Goal: Task Accomplishment & Management: Manage account settings

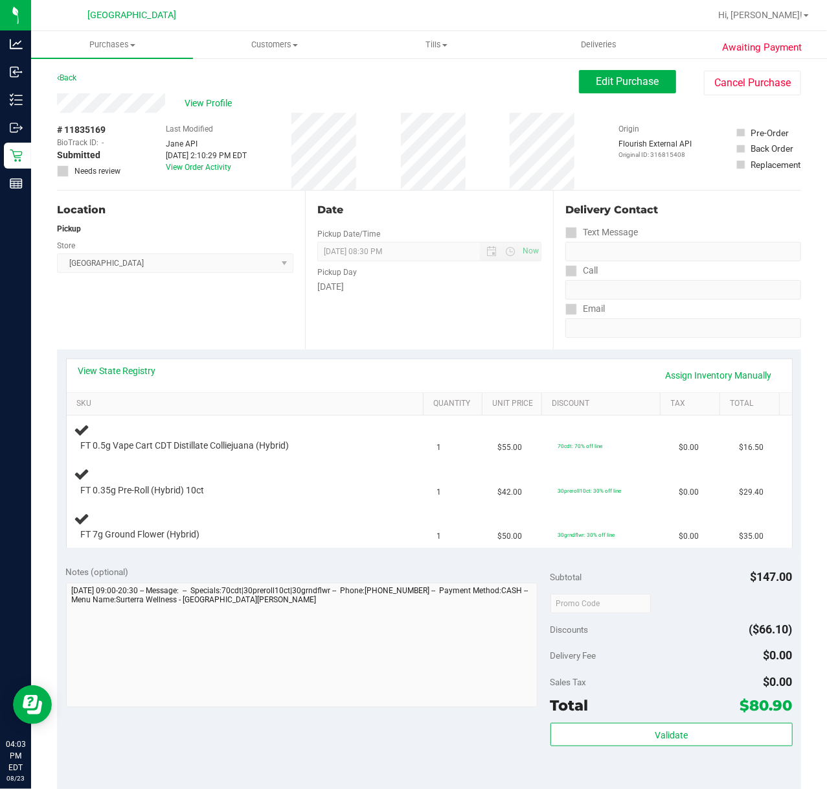
click at [32, 148] on div "Awaiting Payment Back Edit Purchase Cancel Purchase View Profile # 11835169 Bio…" at bounding box center [429, 592] width 796 height 1070
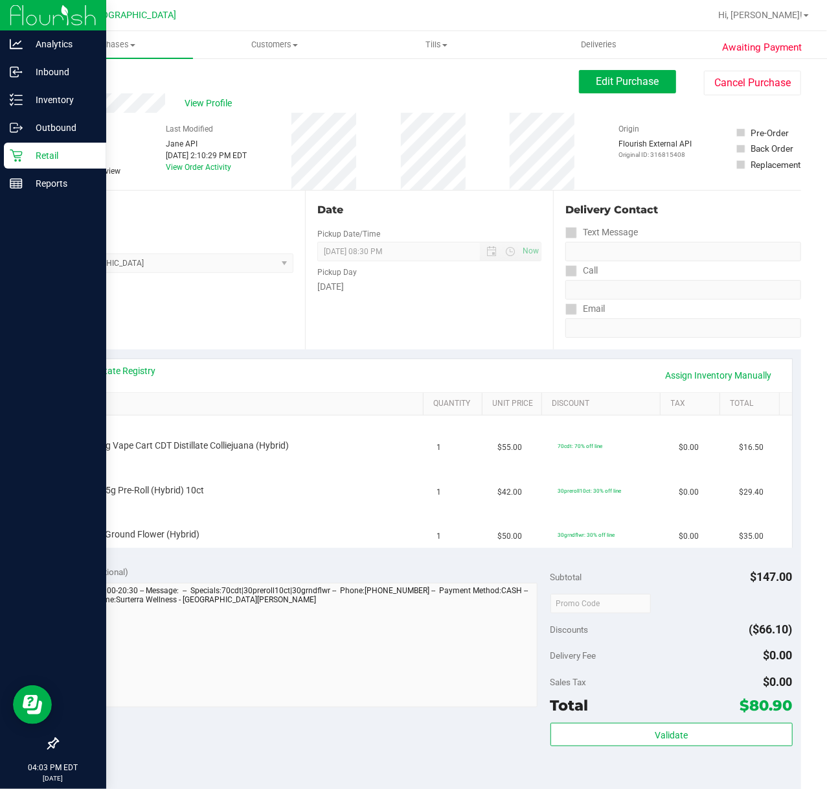
click at [25, 159] on p "Retail" at bounding box center [62, 156] width 78 height 16
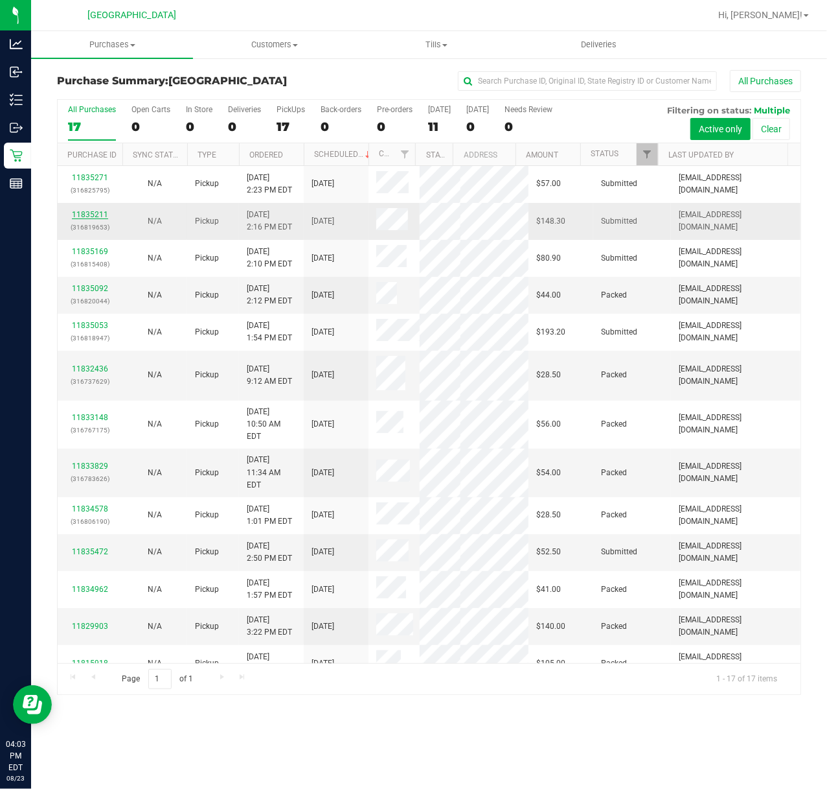
click at [93, 210] on link "11835211" at bounding box center [90, 214] width 36 height 9
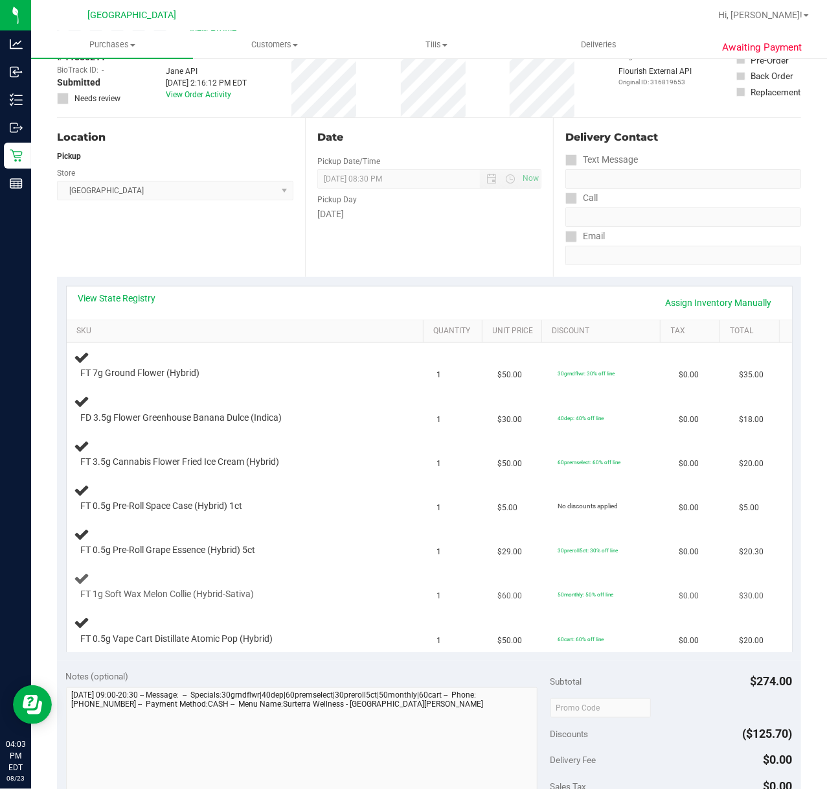
scroll to position [172, 0]
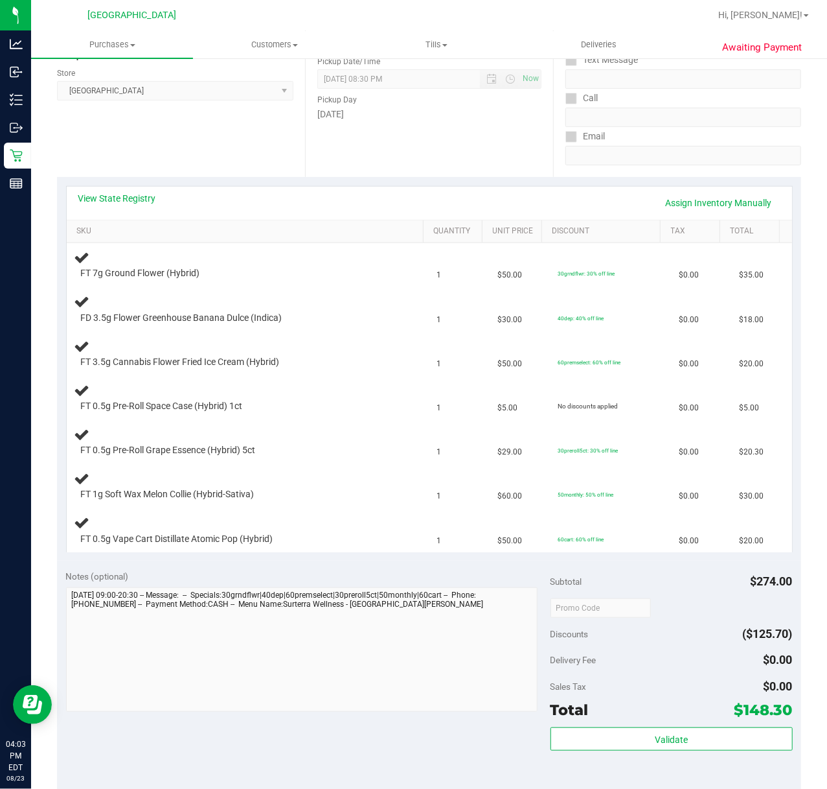
click at [340, 566] on div "Notes (optional) Subtotal $274.00 Discounts ($125.70) Delivery Fee $0.00 Sales …" at bounding box center [429, 676] width 744 height 233
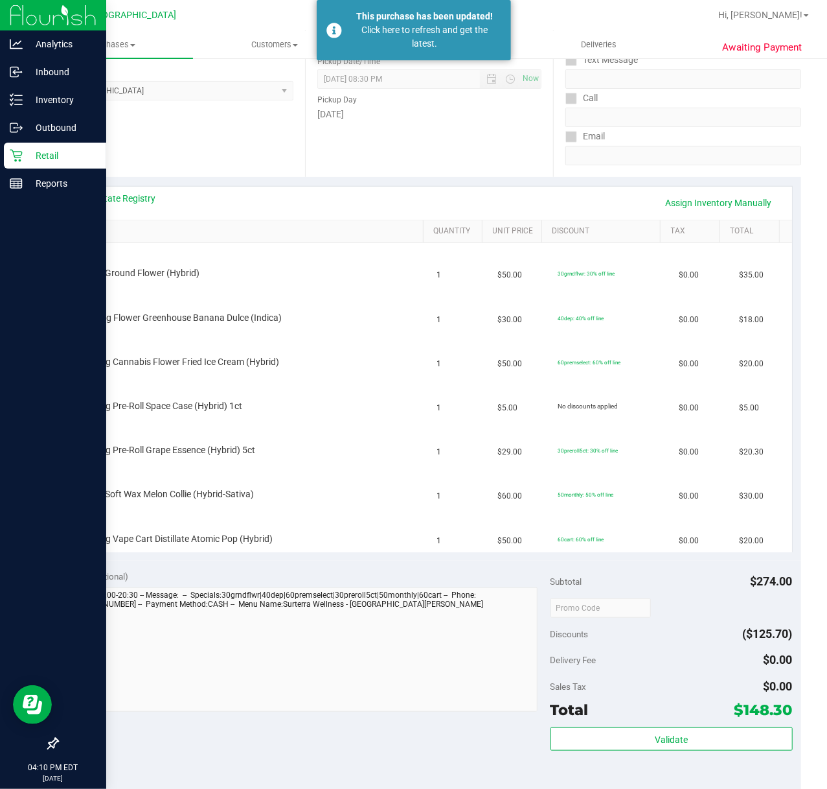
drag, startPoint x: 25, startPoint y: 152, endPoint x: 8, endPoint y: 152, distance: 16.8
click at [25, 152] on p "Retail" at bounding box center [62, 156] width 78 height 16
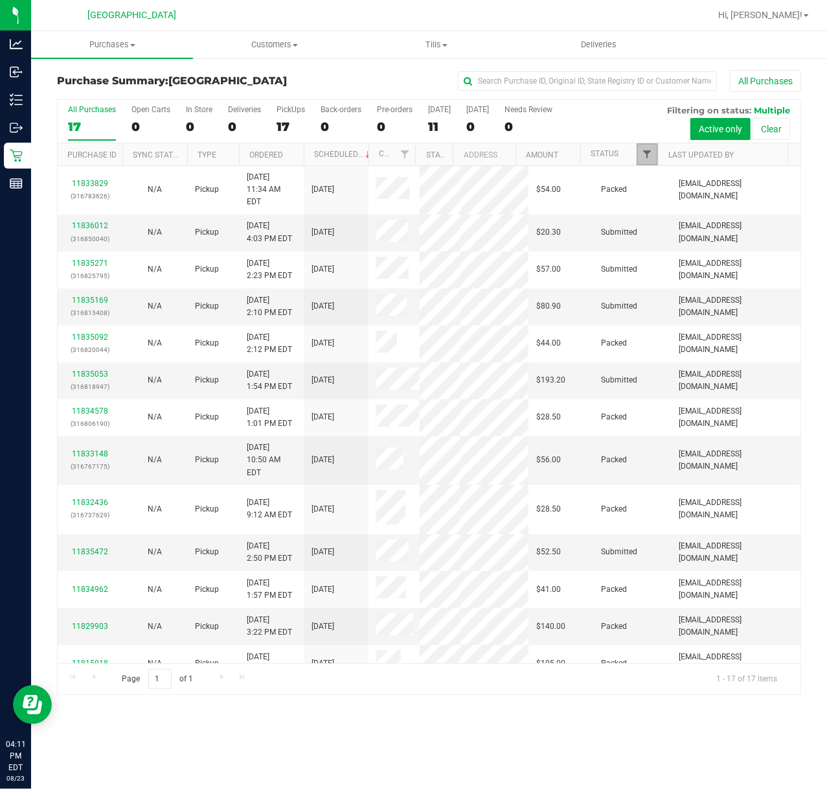
click at [651, 159] on span "Filter" at bounding box center [647, 154] width 10 height 10
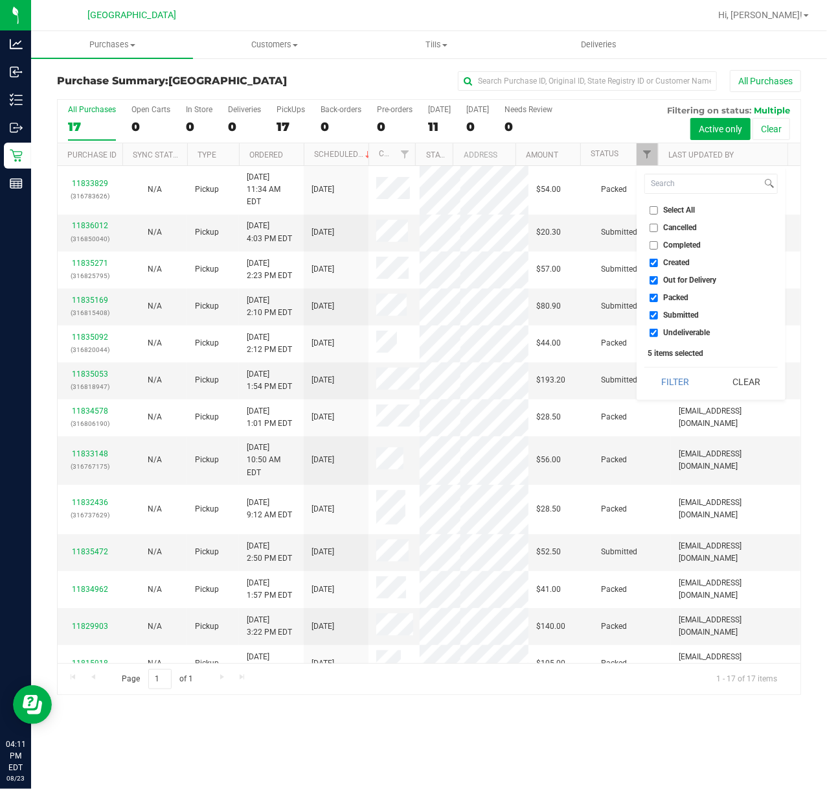
click at [673, 301] on span "Packed" at bounding box center [676, 298] width 25 height 8
click at [658, 301] on input "Packed" at bounding box center [654, 298] width 8 height 8
checkbox input "false"
click at [682, 379] on button "Filter" at bounding box center [676, 381] width 62 height 29
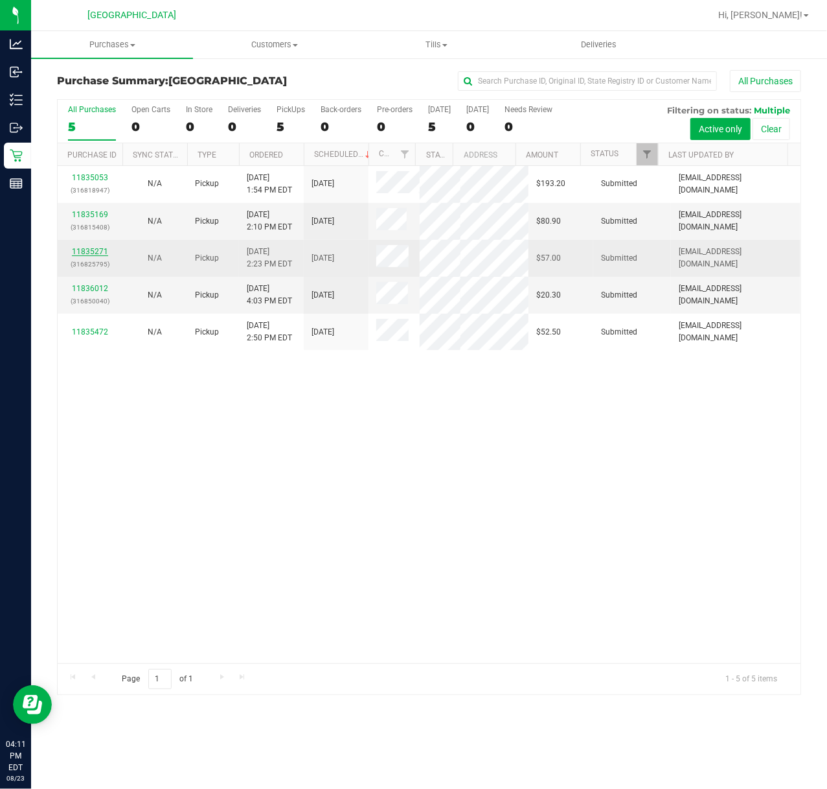
click at [89, 247] on link "11835271" at bounding box center [90, 251] width 36 height 9
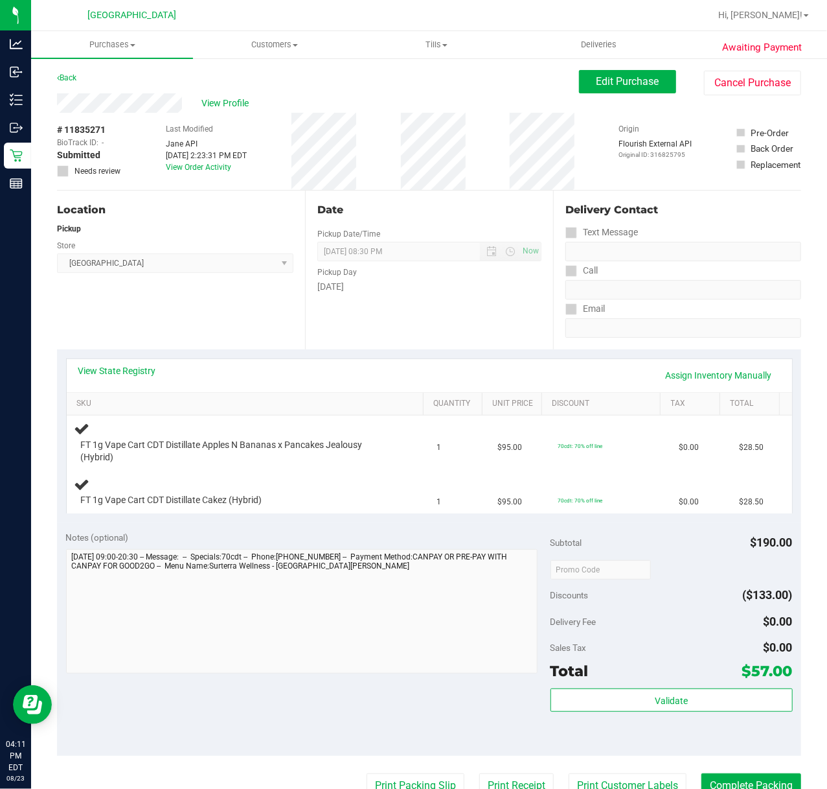
click at [244, 314] on div "Location Pickup Store Port St. Lucie WC Select Store Bonita Springs WC Boynton …" at bounding box center [181, 269] width 248 height 159
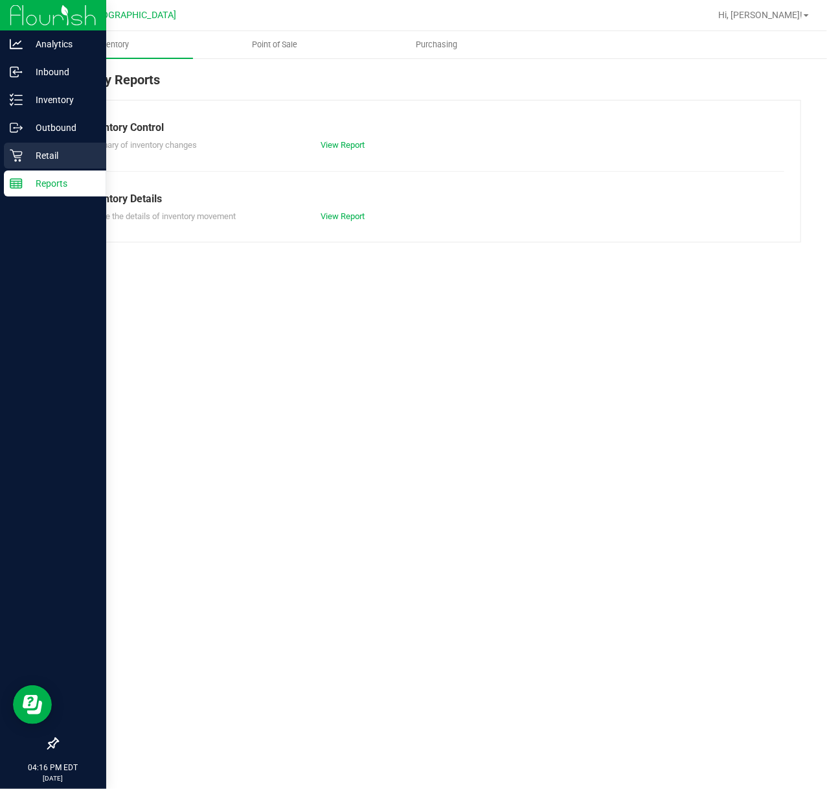
click at [16, 154] on icon at bounding box center [16, 155] width 13 height 13
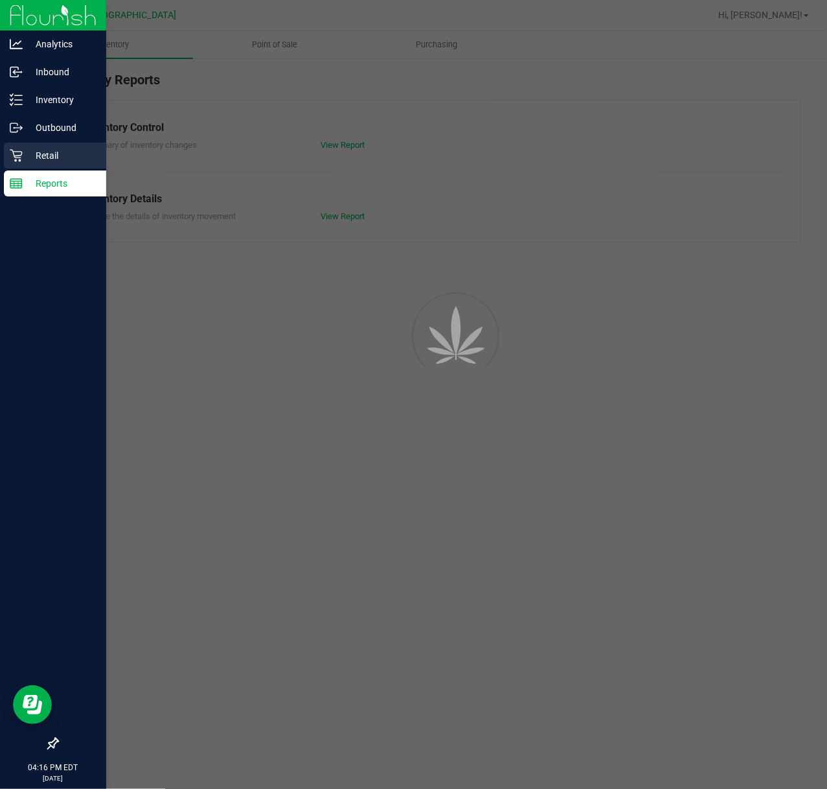
click at [41, 159] on p "Retail" at bounding box center [62, 156] width 78 height 16
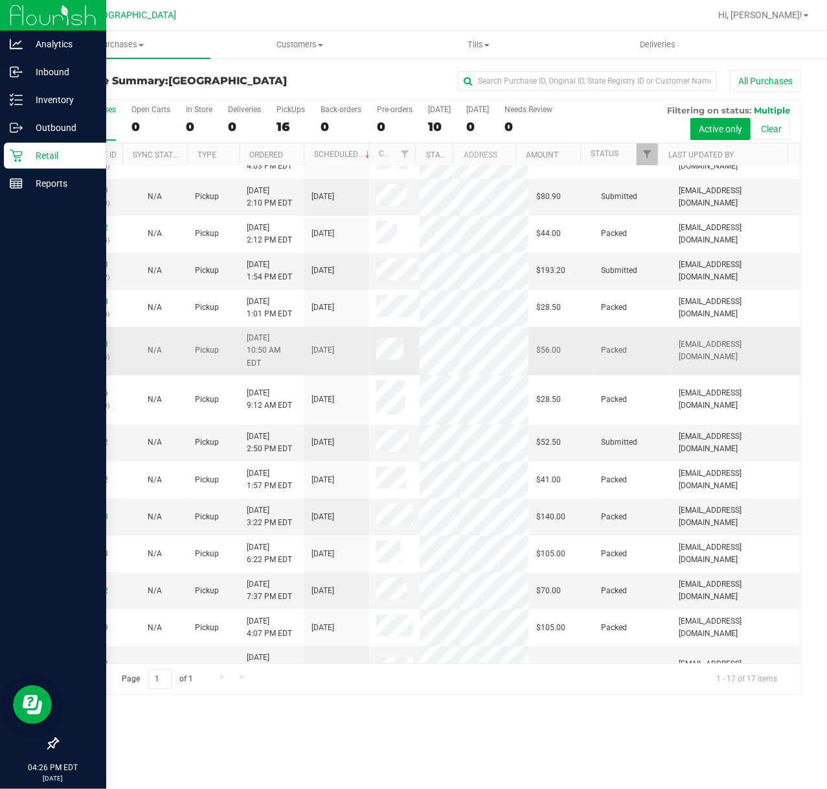
scroll to position [80, 0]
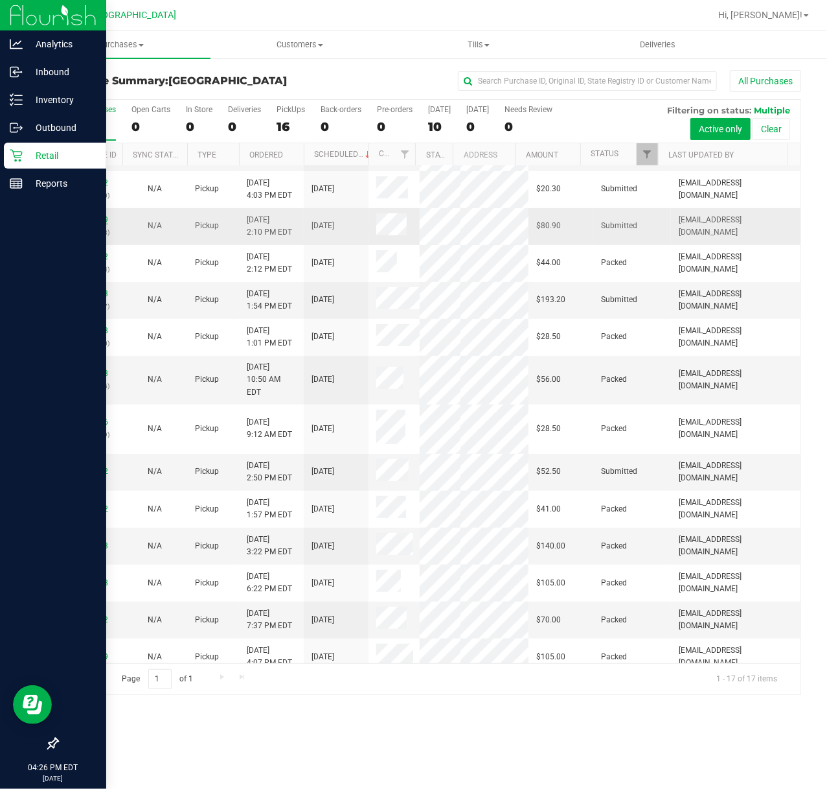
click at [98, 215] on link "11835169" at bounding box center [90, 219] width 36 height 9
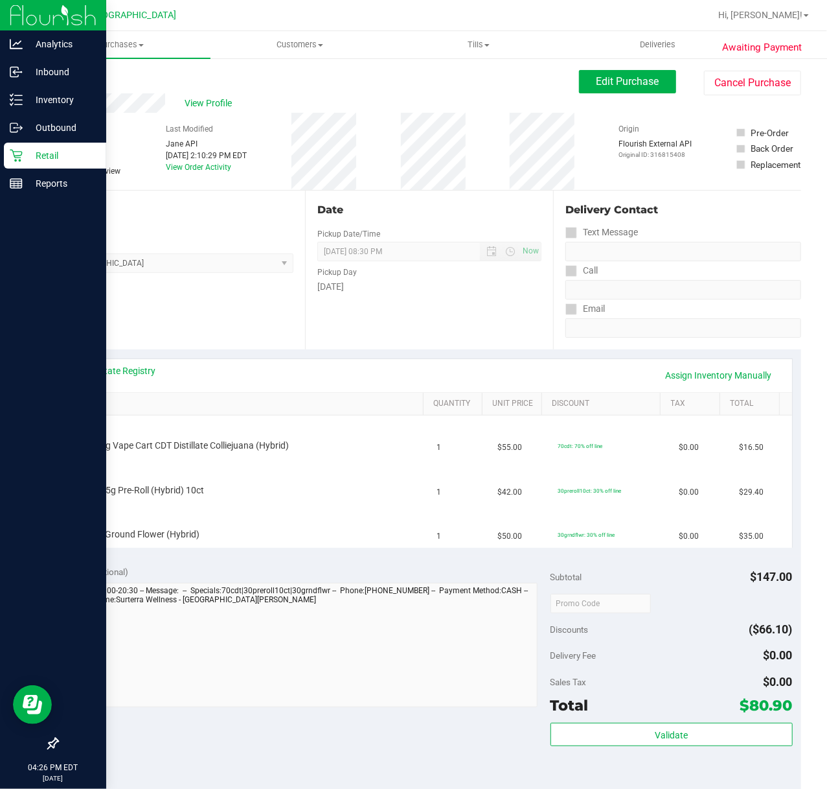
click at [439, 316] on div "Date Pickup Date/Time 08/23/2025 Now 08/23/2025 08:30 PM Now Pickup Day Saturday" at bounding box center [429, 269] width 248 height 159
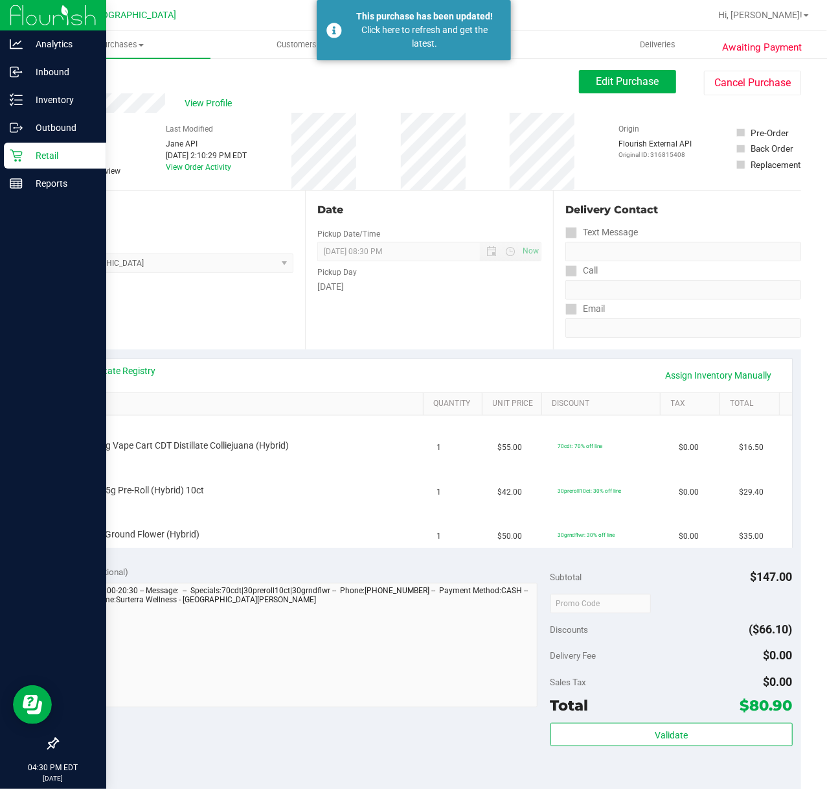
click at [24, 159] on p "Retail" at bounding box center [62, 156] width 78 height 16
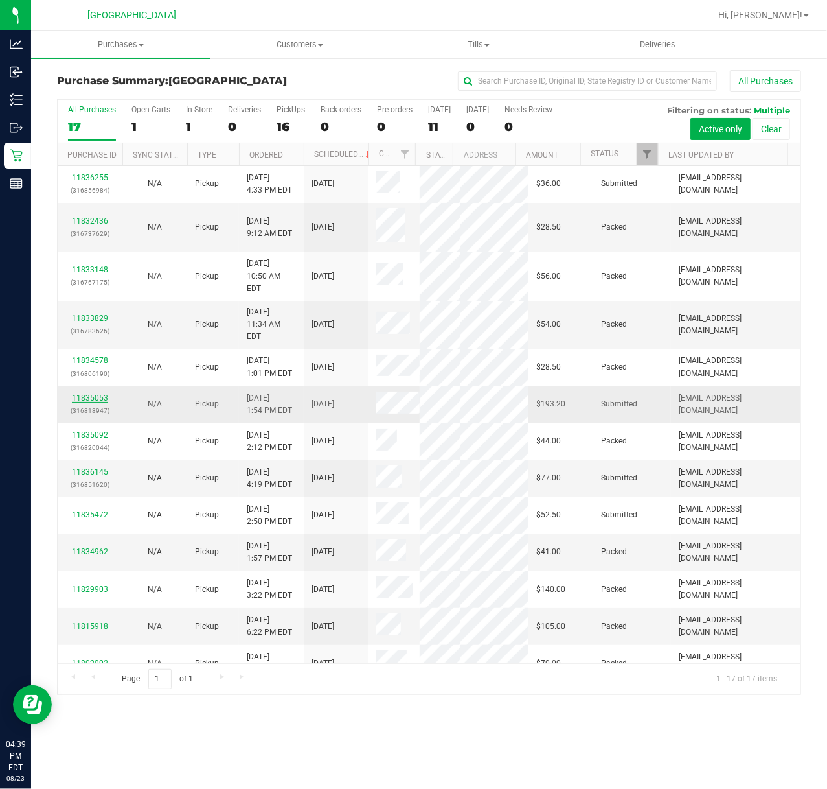
click at [76, 393] on link "11835053" at bounding box center [90, 397] width 36 height 9
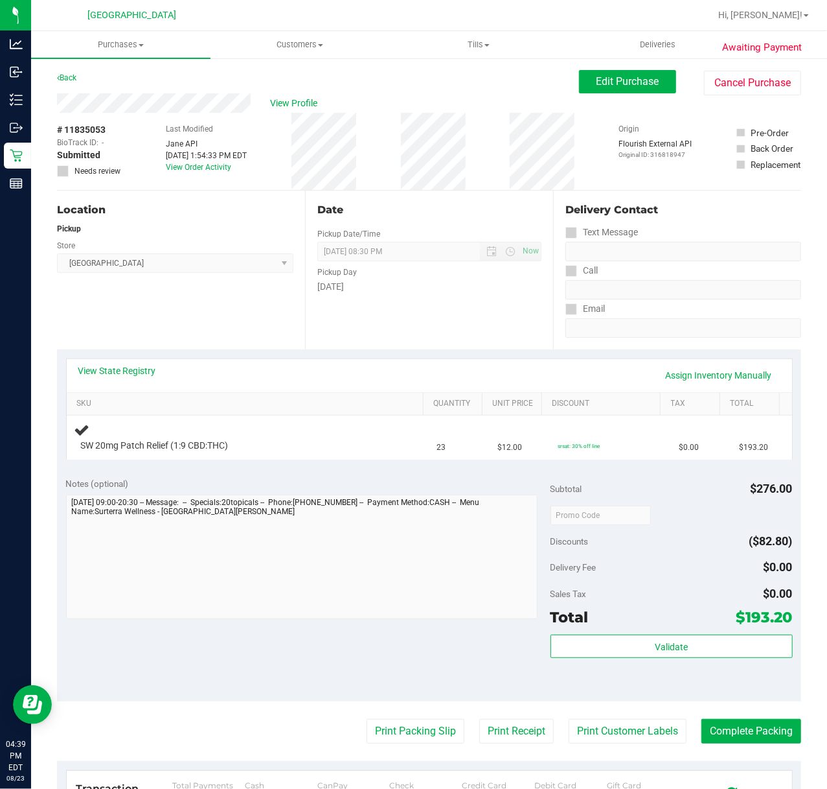
click at [270, 320] on div "Location Pickup Store Port St. Lucie WC Select Store Bonita Springs WC Boynton …" at bounding box center [181, 269] width 248 height 159
click at [443, 275] on div "Pickup Day" at bounding box center [429, 270] width 224 height 19
click at [148, 343] on div "Location Pickup Store Port St. Lucie WC Select Store Bonita Springs WC Boynton …" at bounding box center [181, 269] width 248 height 159
click at [340, 330] on div "Date Pickup Date/Time 08/23/2025 Now 08/23/2025 08:30 PM Now Pickup Day Saturday" at bounding box center [429, 269] width 248 height 159
click at [216, 343] on div "Location Pickup Store Port St. Lucie WC Select Store Bonita Springs WC Boynton …" at bounding box center [181, 269] width 248 height 159
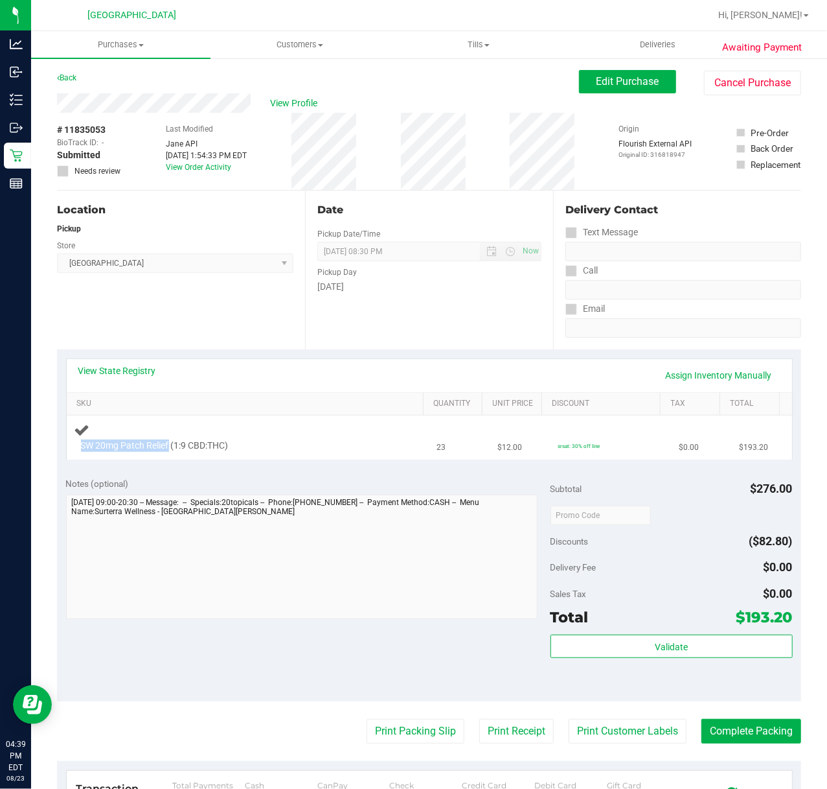
drag, startPoint x: 170, startPoint y: 446, endPoint x: 78, endPoint y: 449, distance: 92.1
click at [78, 449] on div "SW 20mg Patch Relief (1:9 CBD:THC)" at bounding box center [234, 445] width 319 height 13
click at [131, 478] on div "Notes (optional)" at bounding box center [308, 483] width 485 height 13
click at [410, 338] on div "Date Pickup Date/Time 08/23/2025 Now 08/23/2025 08:30 PM Now Pickup Day Saturday" at bounding box center [429, 269] width 248 height 159
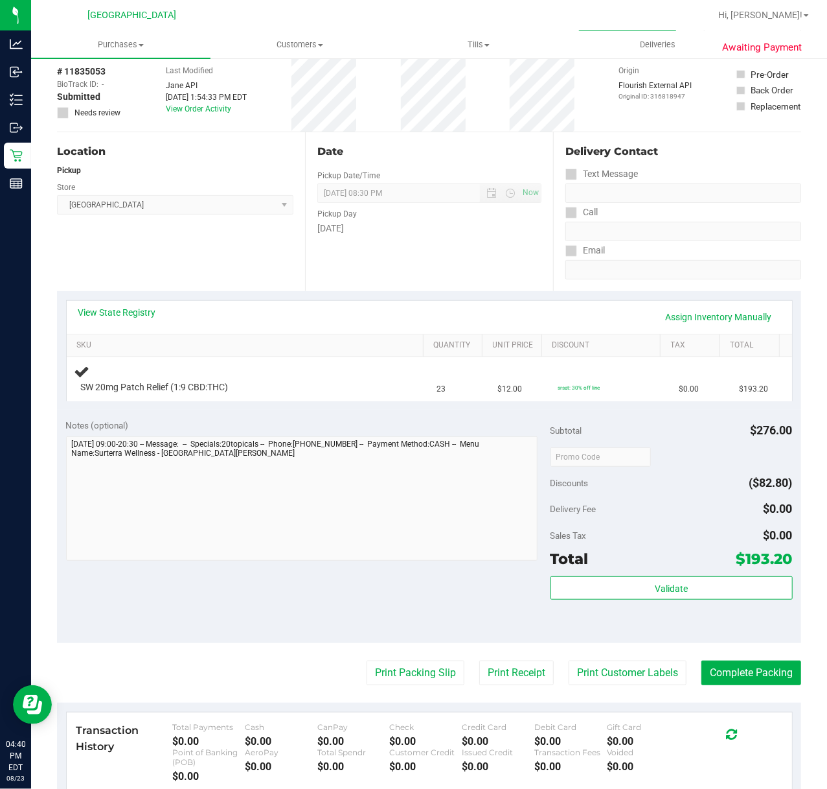
scroll to position [86, 0]
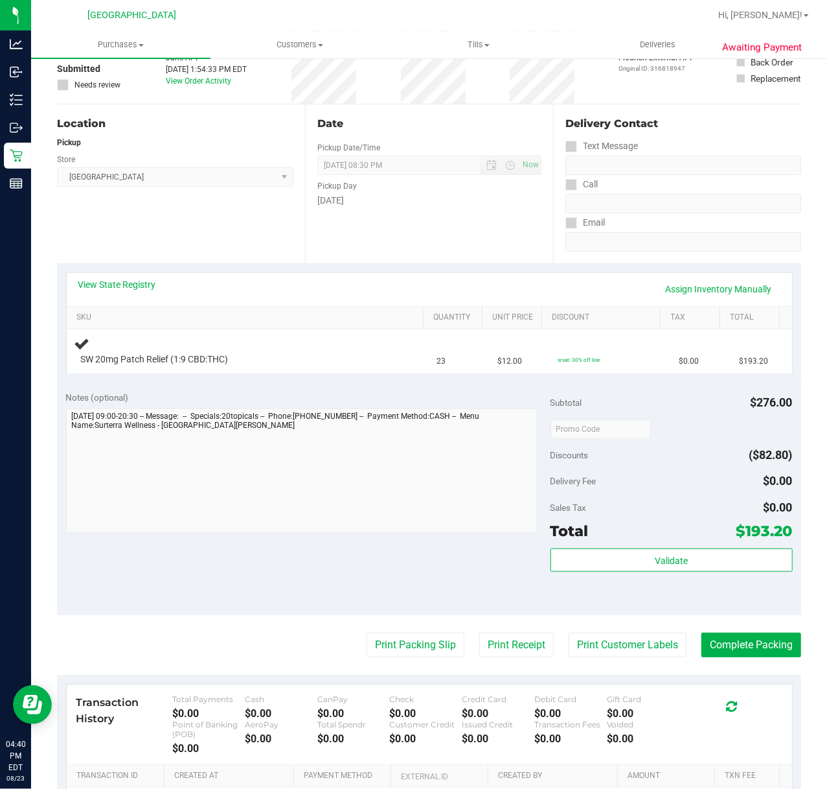
click at [505, 250] on div "Date Pickup Date/Time 08/23/2025 Now 08/23/2025 08:30 PM Now Pickup Day Saturday" at bounding box center [429, 183] width 248 height 159
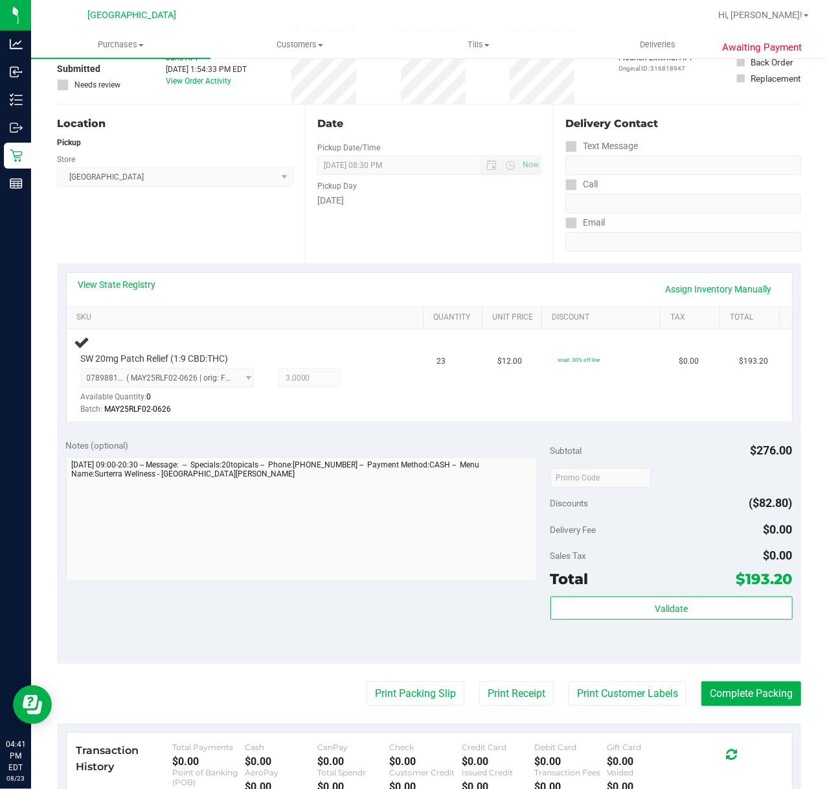
click at [154, 222] on div "Location Pickup Store Port St. Lucie WC Select Store Bonita Springs WC Boynton …" at bounding box center [181, 183] width 248 height 159
click at [369, 232] on div "Date Pickup Date/Time 08/23/2025 Now 08/23/2025 08:30 PM Now Pickup Day Saturday" at bounding box center [429, 183] width 248 height 159
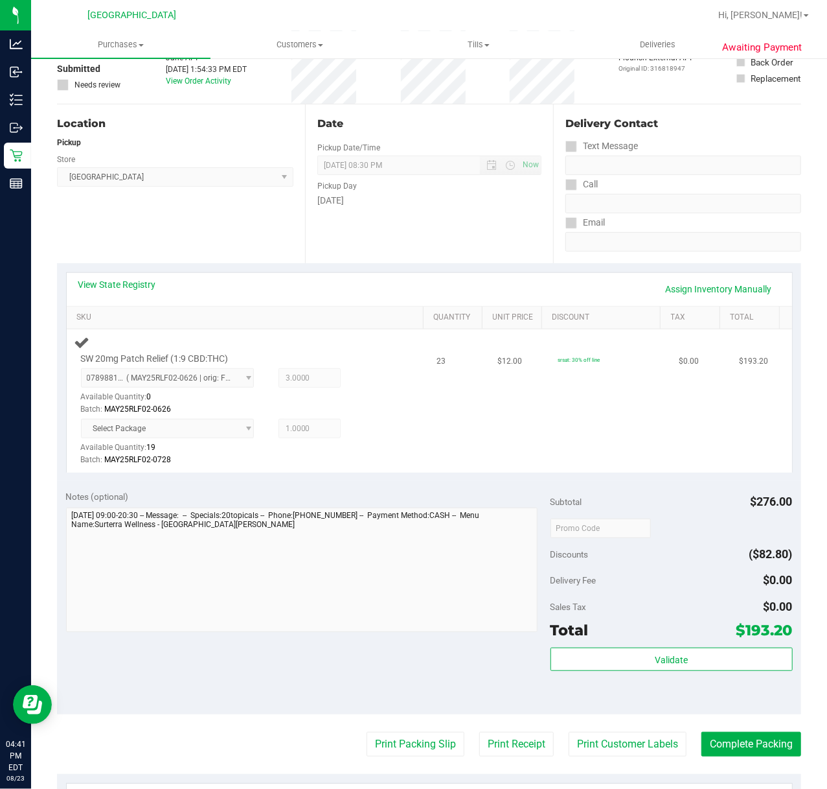
click at [228, 434] on span "Select Package" at bounding box center [167, 428] width 173 height 19
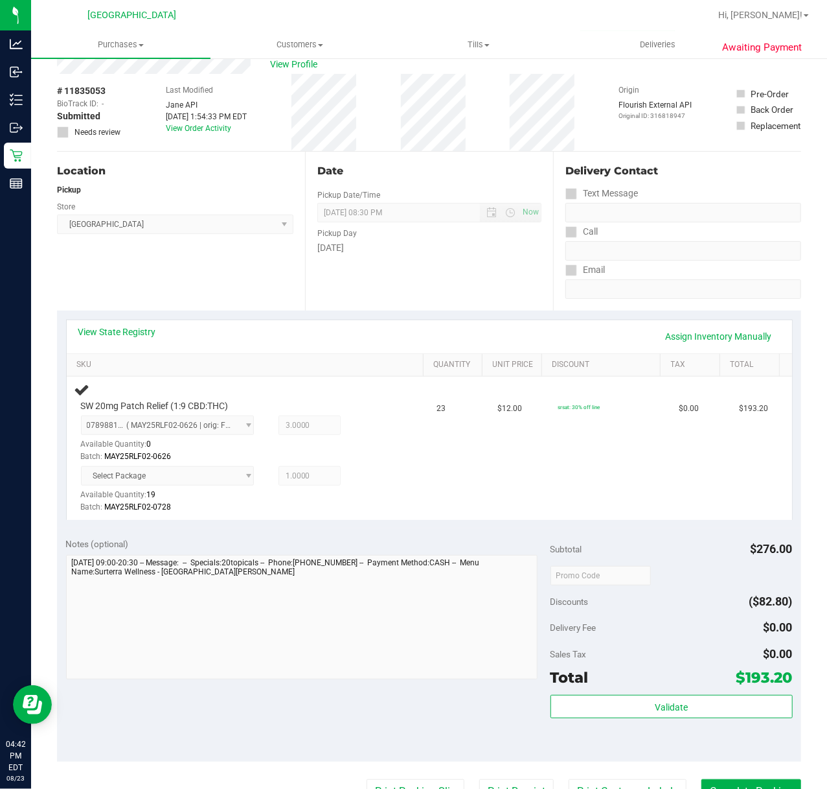
scroll to position [0, 0]
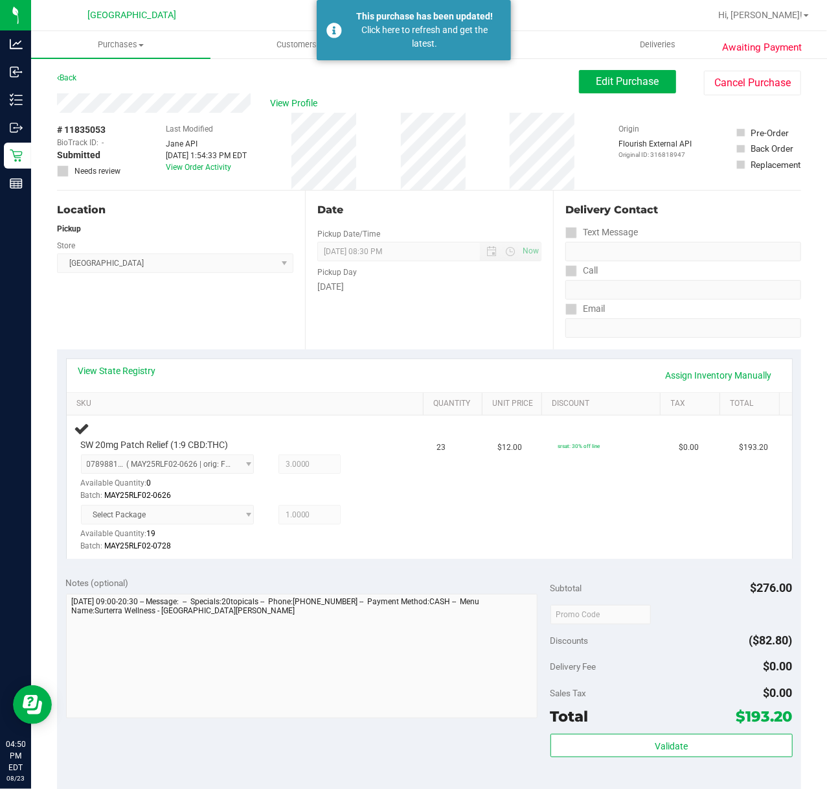
click at [177, 372] on div "View State Registry Assign Inventory Manually" at bounding box center [429, 375] width 702 height 22
click at [69, 76] on link "Back" at bounding box center [66, 77] width 19 height 9
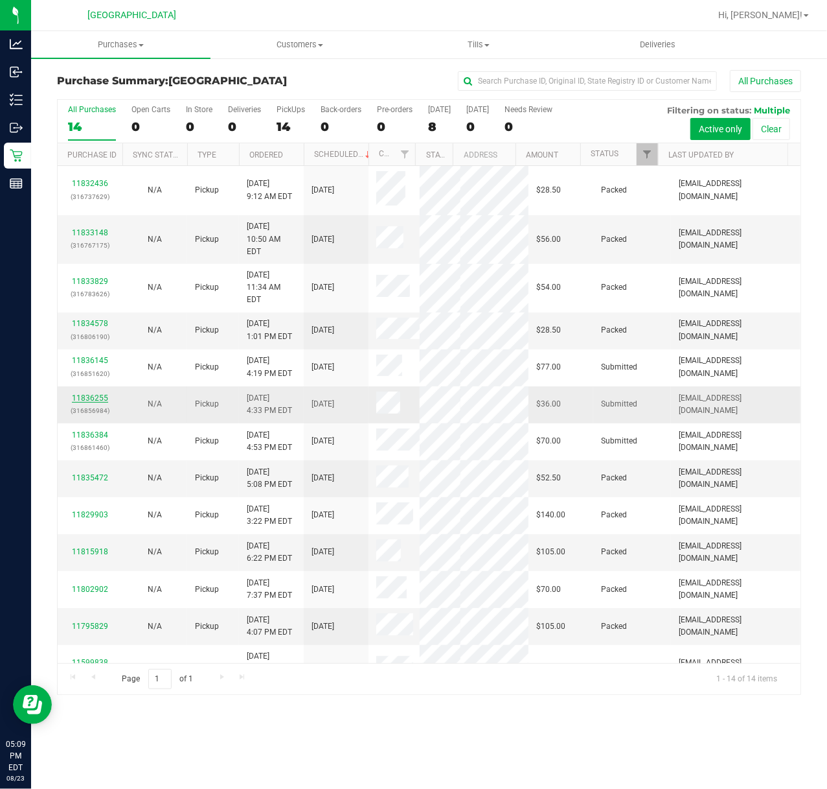
click at [91, 393] on link "11836255" at bounding box center [90, 397] width 36 height 9
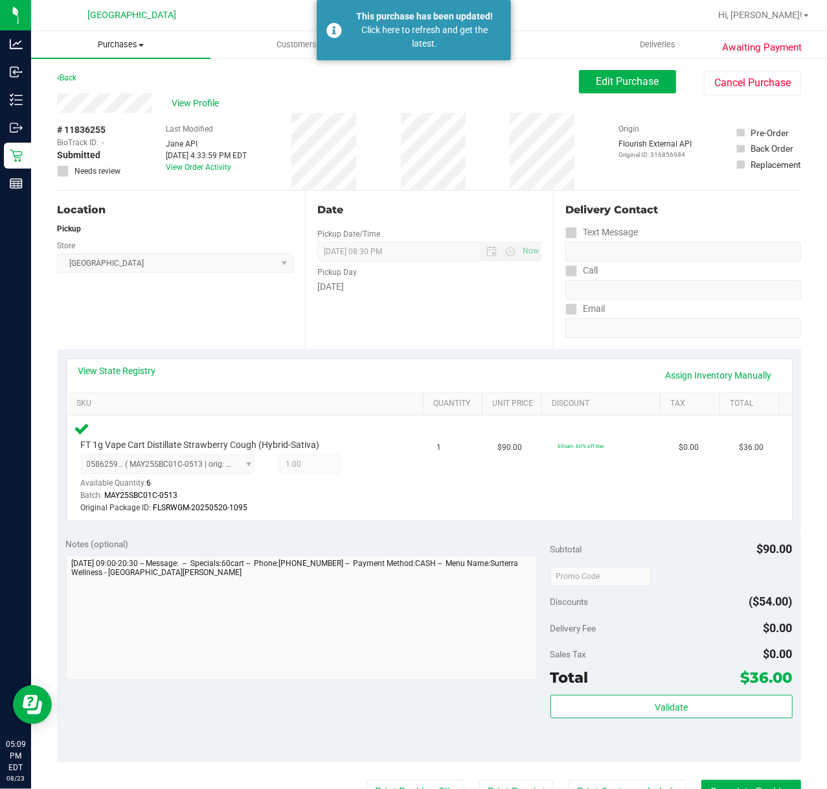
click at [78, 45] on span "Purchases" at bounding box center [120, 45] width 179 height 12
click at [60, 76] on span "Summary of purchases" at bounding box center [97, 78] width 133 height 11
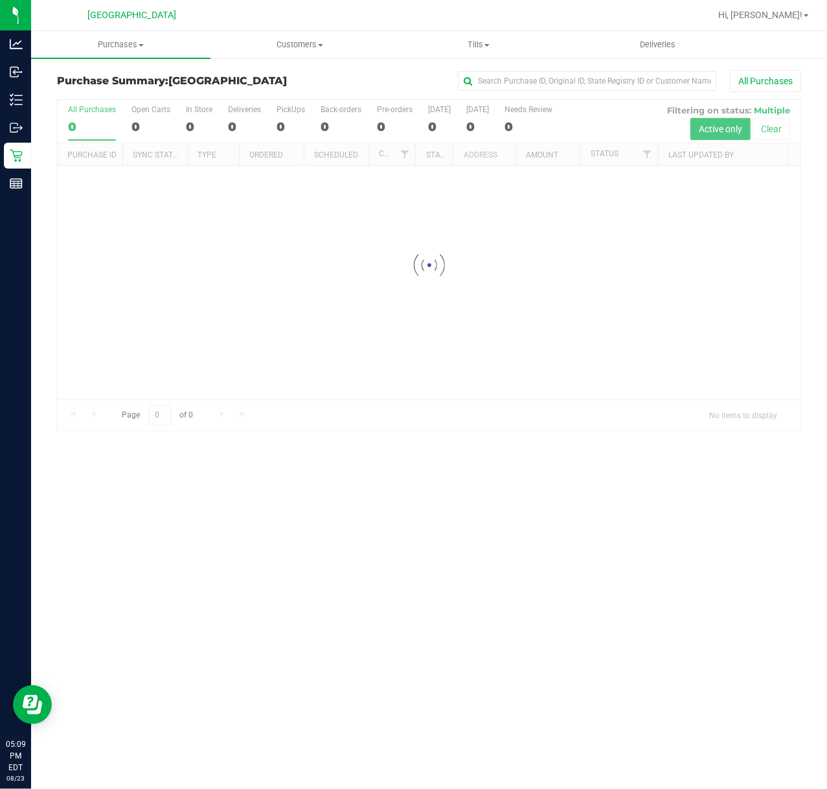
click at [10, 154] on icon at bounding box center [16, 155] width 13 height 13
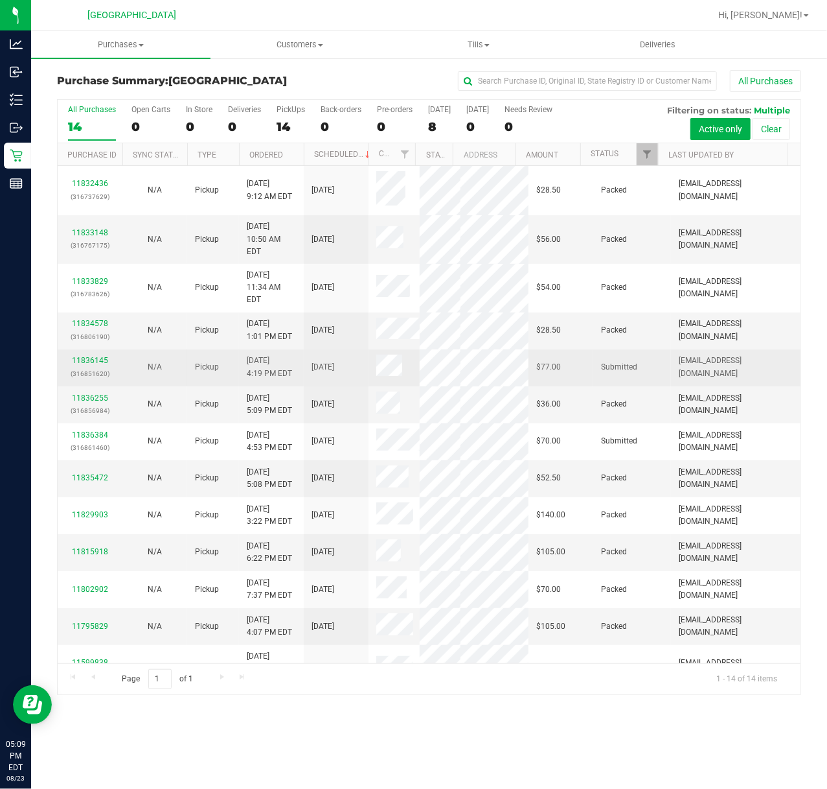
click at [179, 361] on div "N/A" at bounding box center [154, 367] width 49 height 12
click at [74, 356] on link "11836145" at bounding box center [90, 360] width 36 height 9
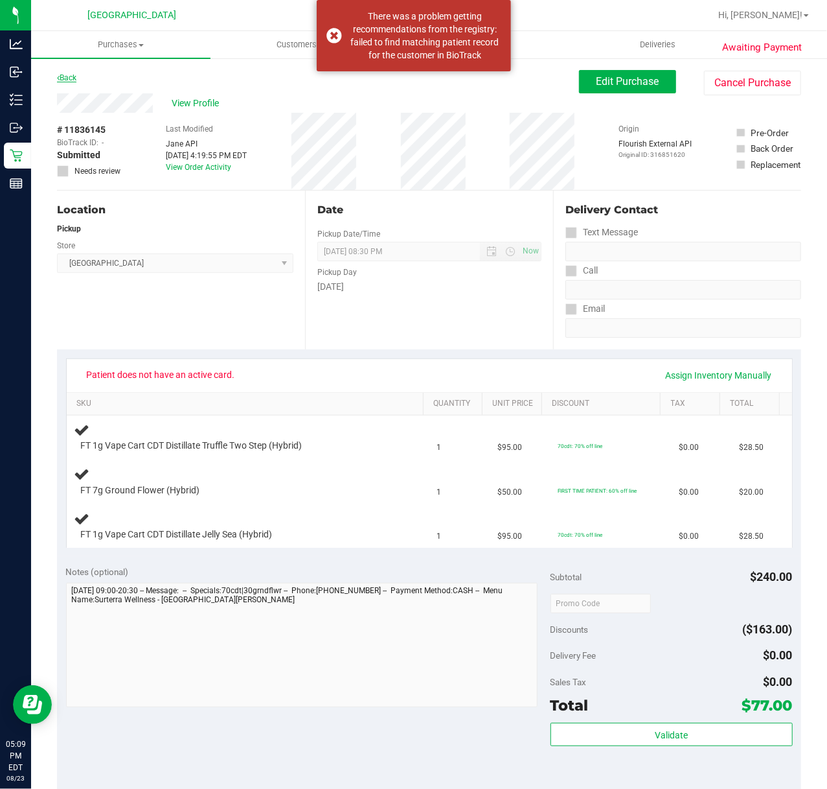
click at [75, 76] on link "Back" at bounding box center [66, 77] width 19 height 9
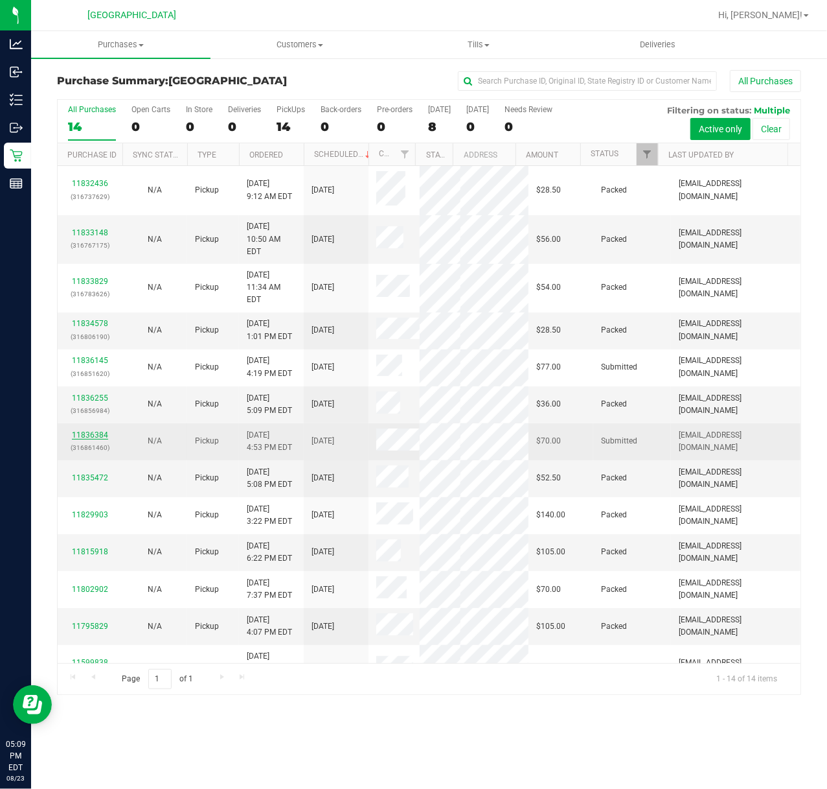
click at [86, 430] on link "11836384" at bounding box center [90, 434] width 36 height 9
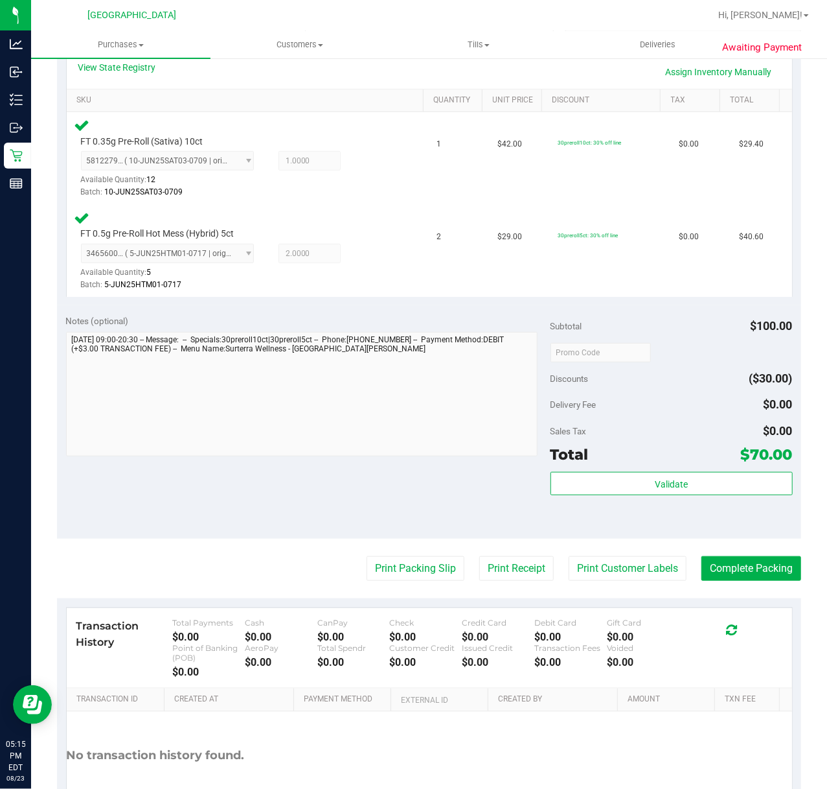
scroll to position [345, 0]
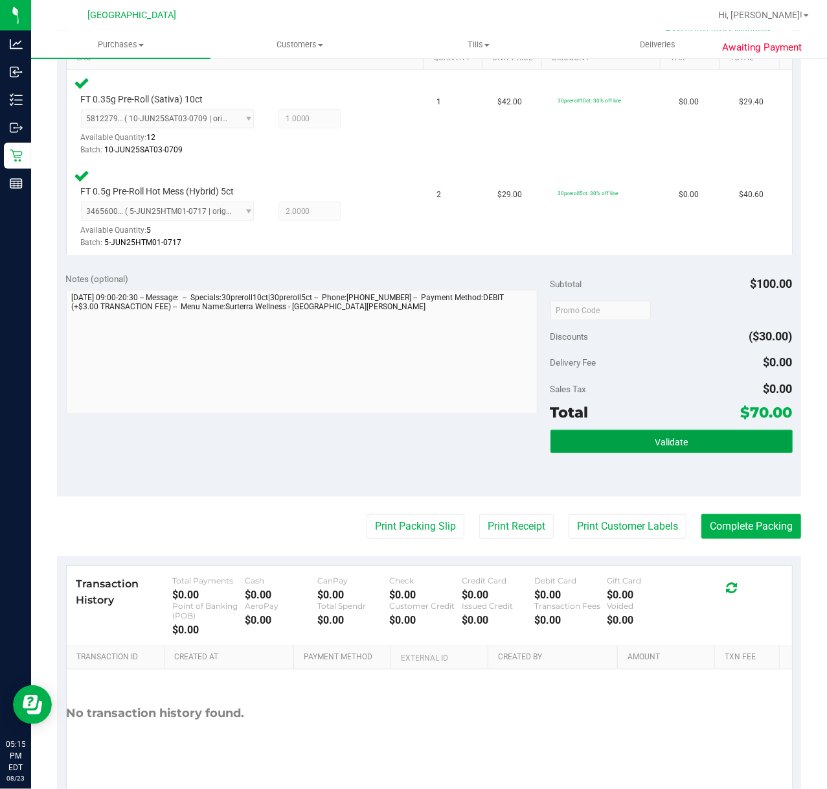
click at [670, 450] on button "Validate" at bounding box center [672, 441] width 242 height 23
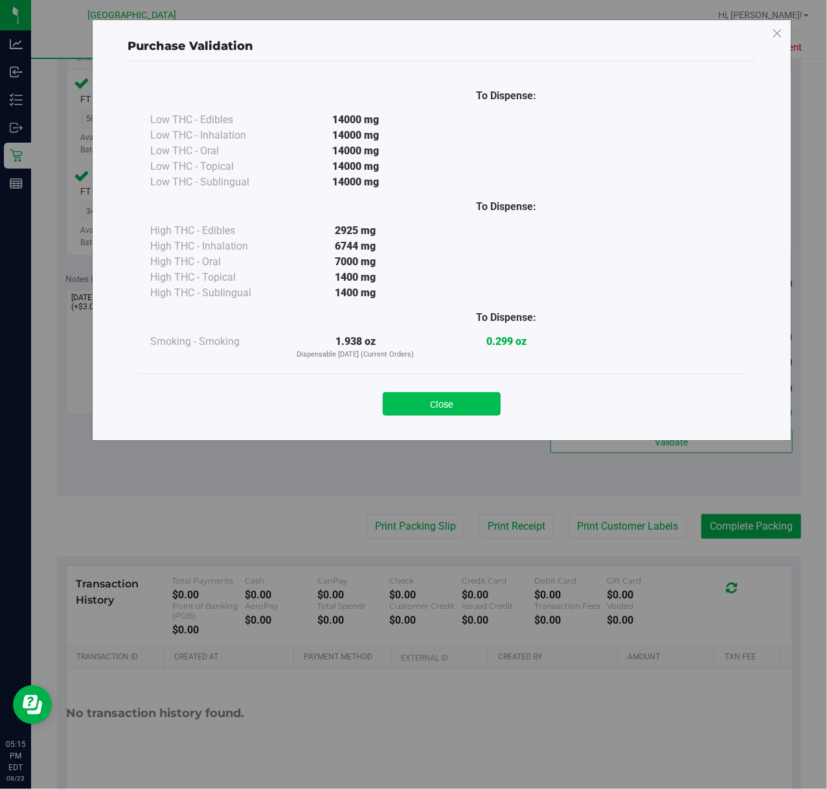
click at [486, 398] on button "Close" at bounding box center [442, 403] width 118 height 23
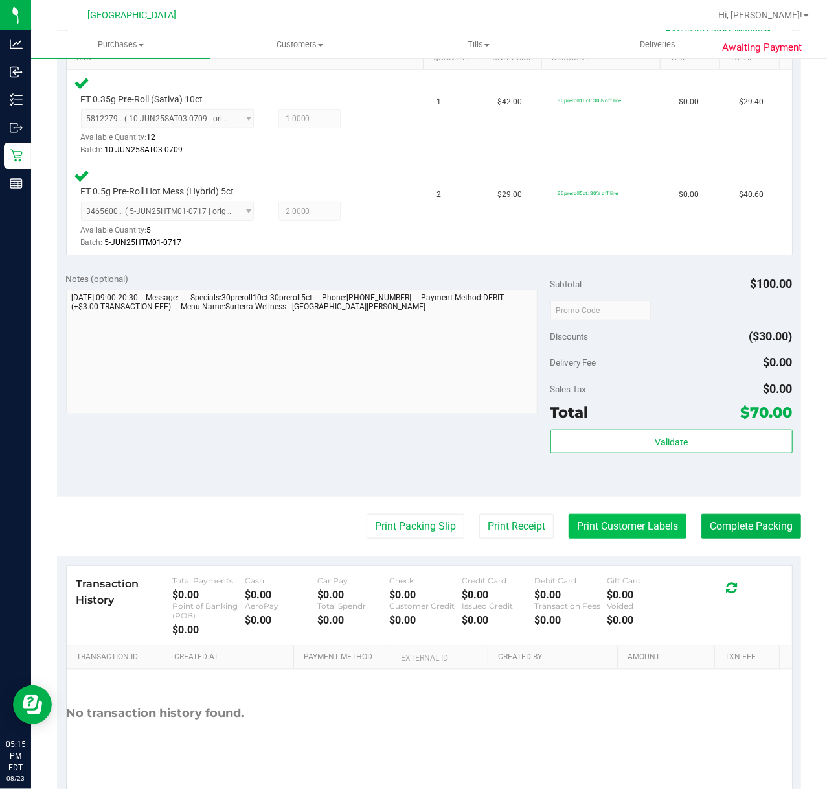
click at [646, 529] on button "Print Customer Labels" at bounding box center [628, 526] width 118 height 25
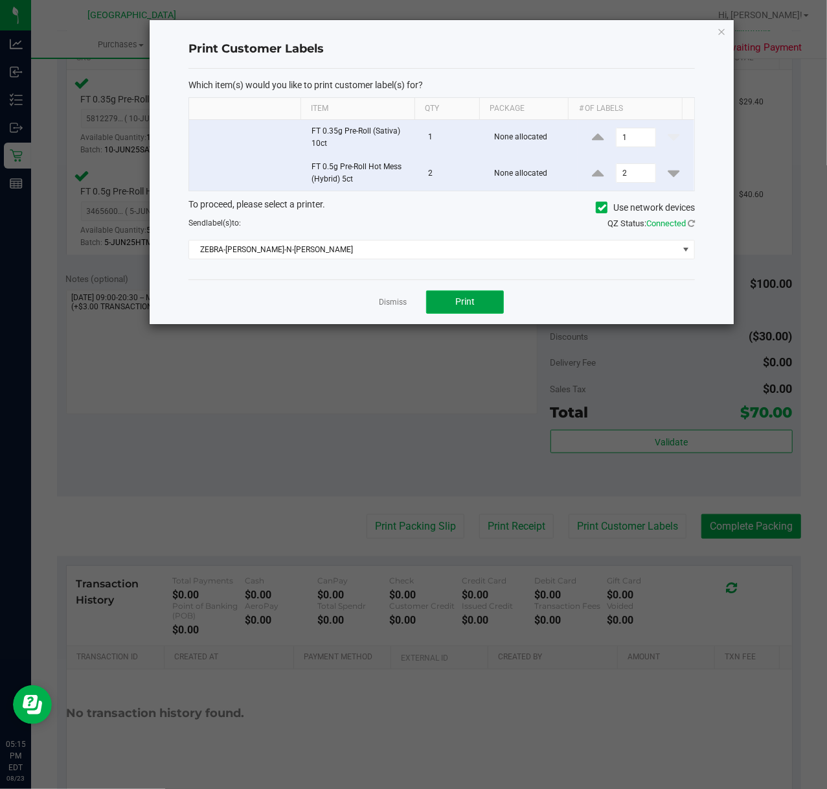
click at [464, 305] on span "Print" at bounding box center [464, 301] width 19 height 10
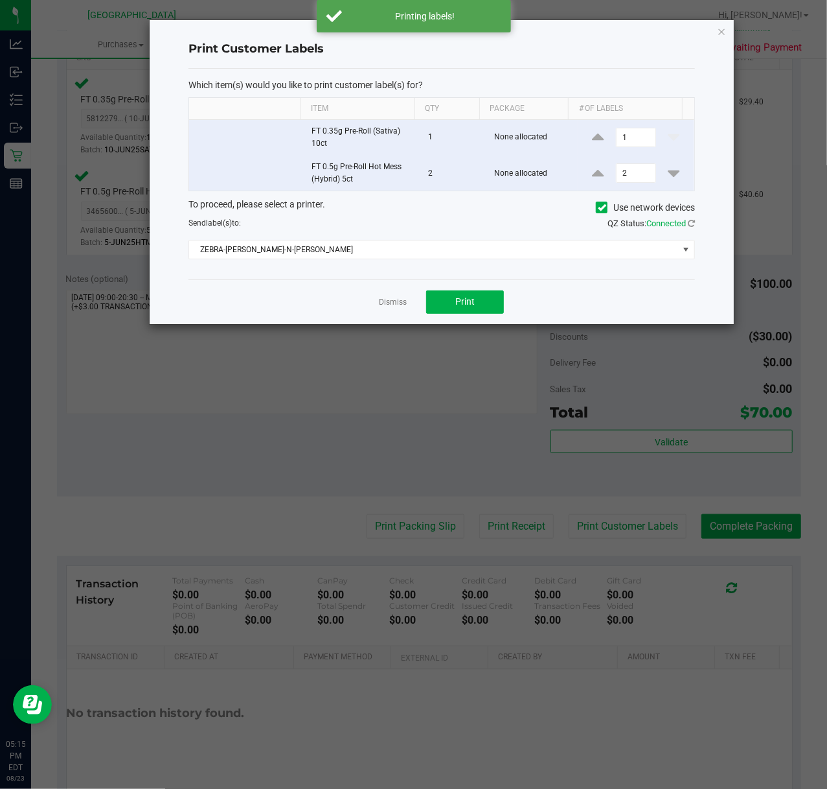
click at [391, 295] on div "Dismiss Print" at bounding box center [442, 301] width 507 height 45
click at [394, 304] on link "Dismiss" at bounding box center [393, 302] width 28 height 11
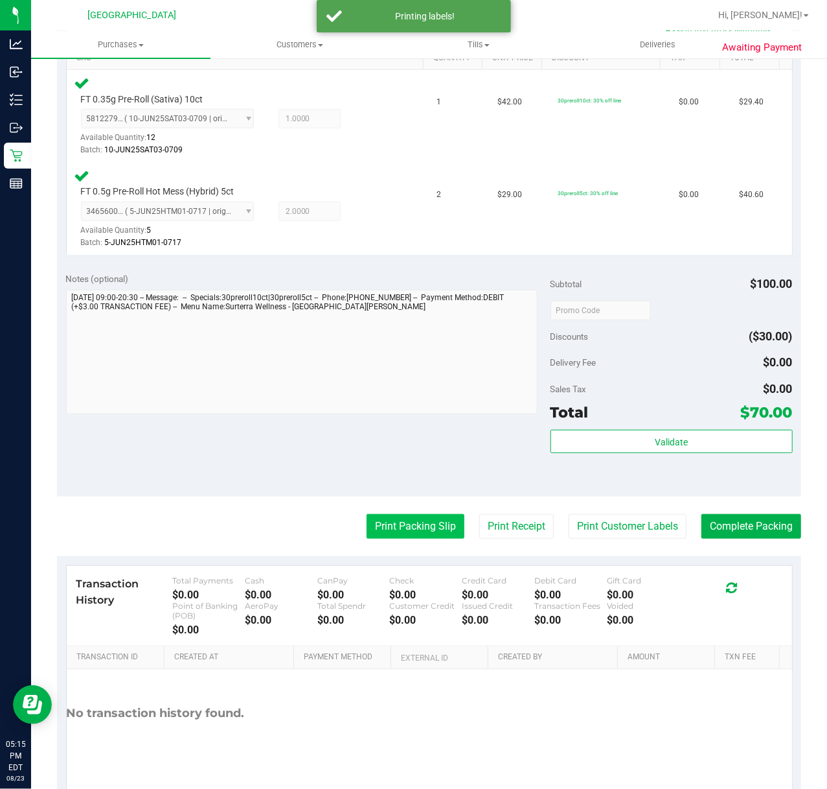
click at [405, 521] on button "Print Packing Slip" at bounding box center [416, 526] width 98 height 25
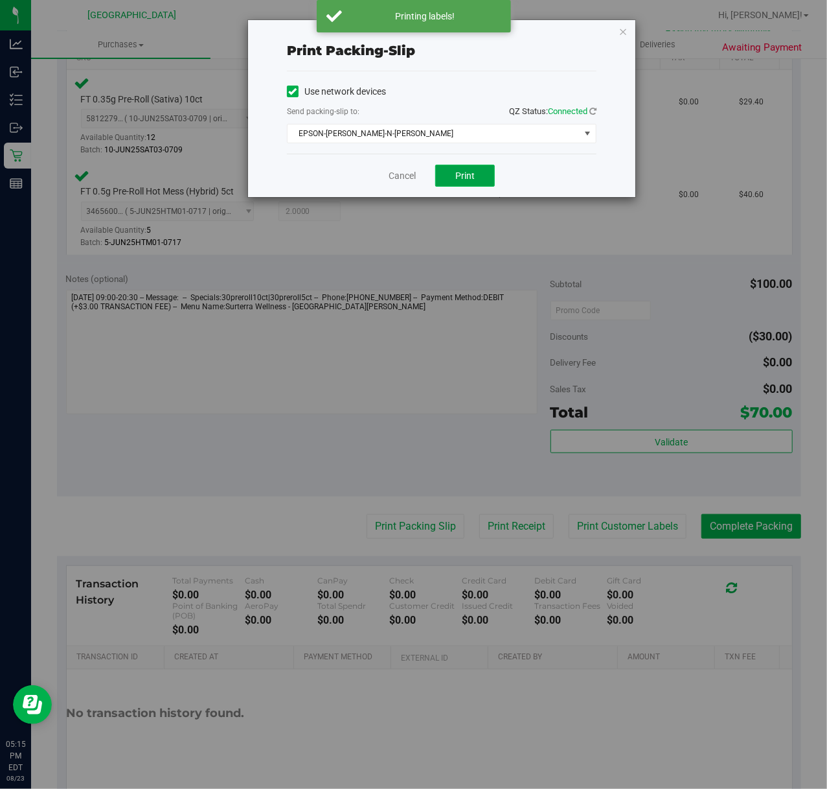
click at [443, 174] on button "Print" at bounding box center [465, 176] width 60 height 22
click at [574, 184] on div "Cancel Print" at bounding box center [442, 175] width 310 height 43
click at [403, 170] on link "Cancel" at bounding box center [402, 176] width 27 height 14
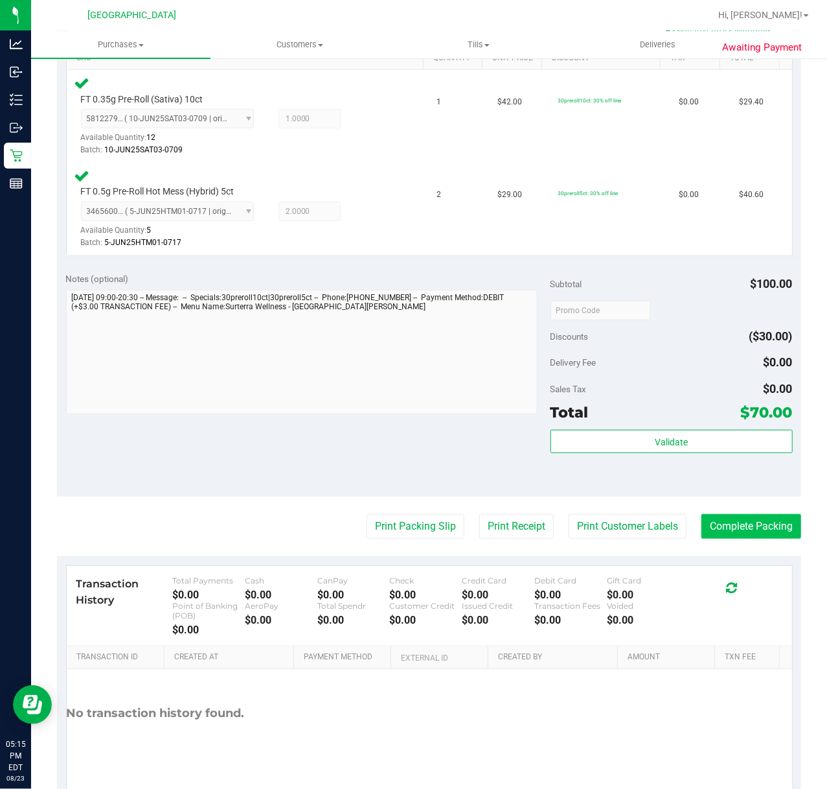
click at [755, 537] on purchase-details "Back Edit Purchase Cancel Purchase View Profile # 11836384 BioTrack ID: - Submi…" at bounding box center [429, 266] width 744 height 1083
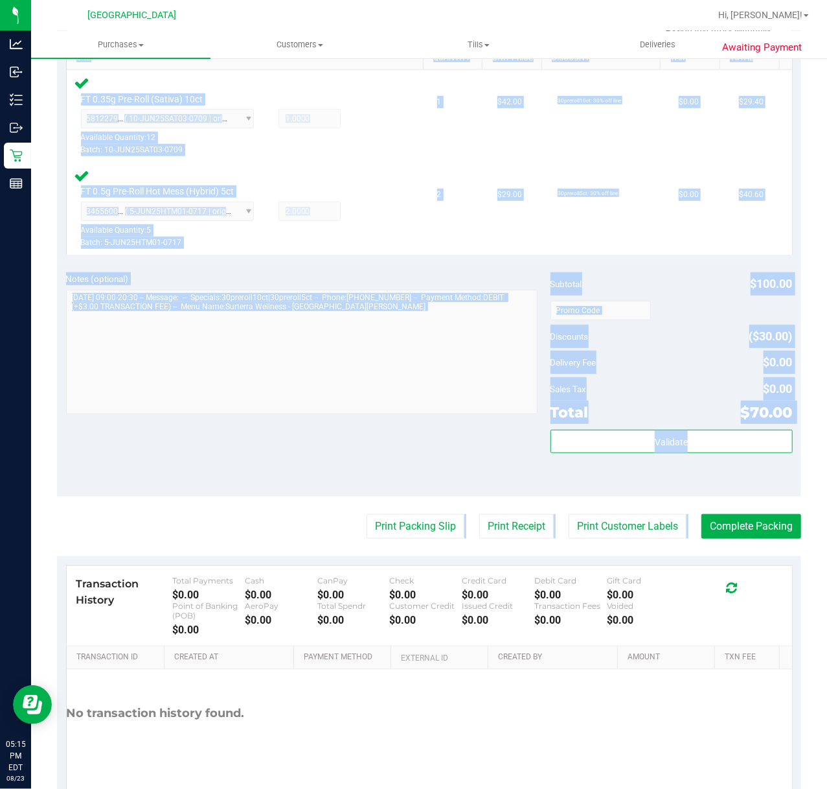
click at [236, 429] on div "Notes (optional) Subtotal $100.00 Discounts ($30.00) Delivery Fee $0.00 Sales T…" at bounding box center [429, 379] width 744 height 233
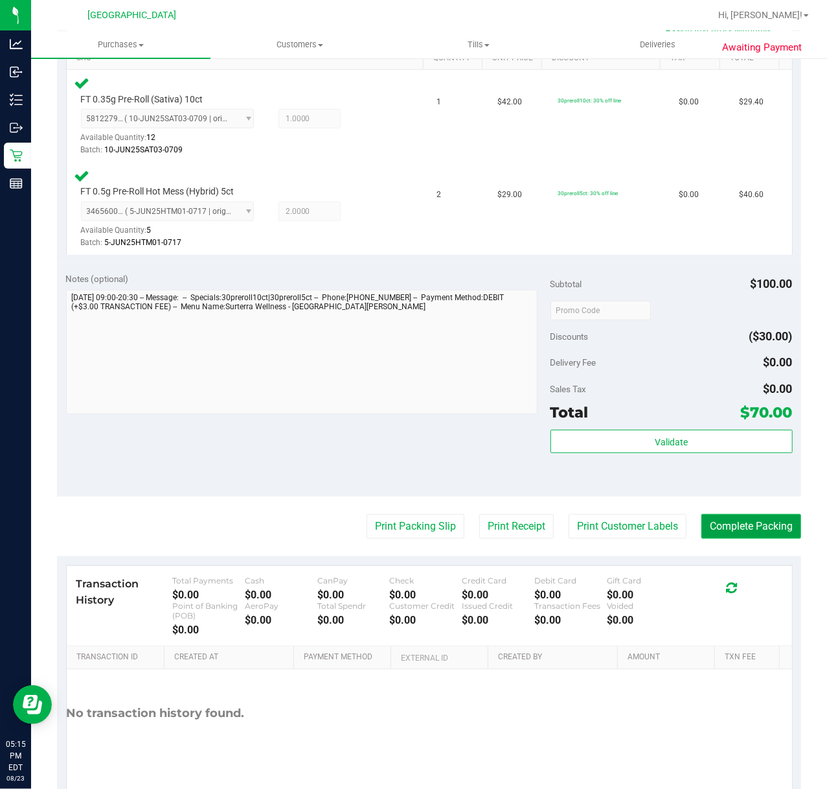
click at [740, 524] on button "Complete Packing" at bounding box center [752, 526] width 100 height 25
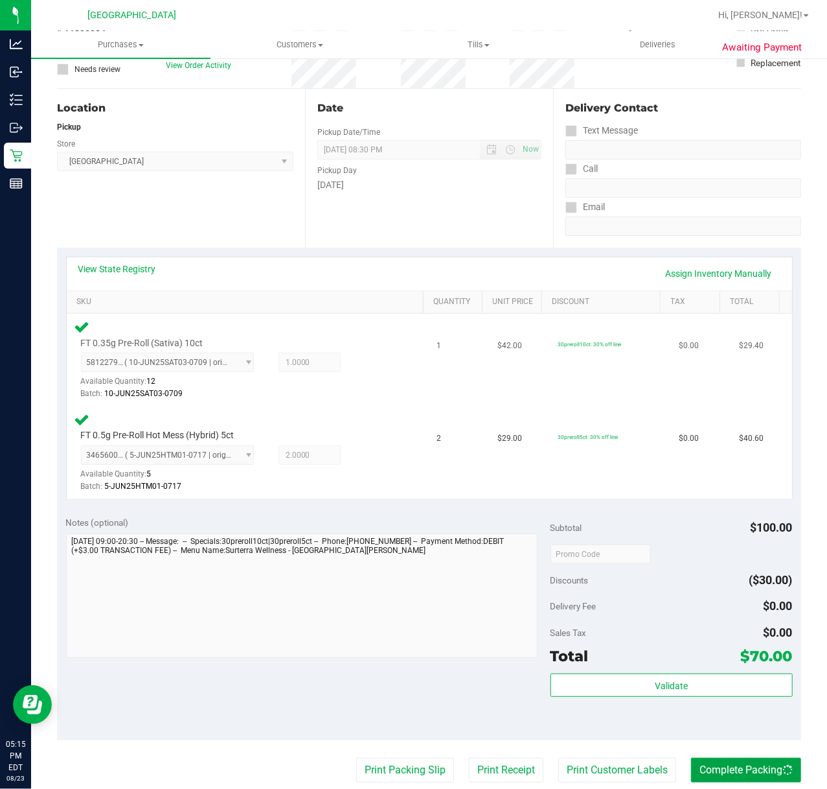
scroll to position [0, 0]
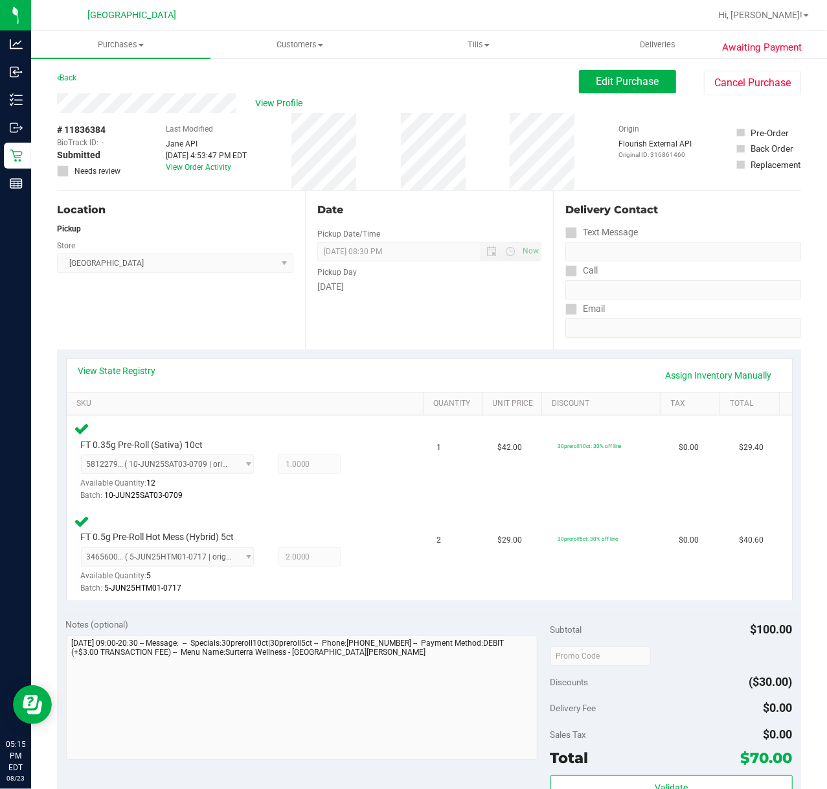
click at [460, 322] on div "Date Pickup Date/Time 08/23/2025 Now 08/23/2025 08:30 PM Now Pickup Day Saturday" at bounding box center [429, 269] width 248 height 159
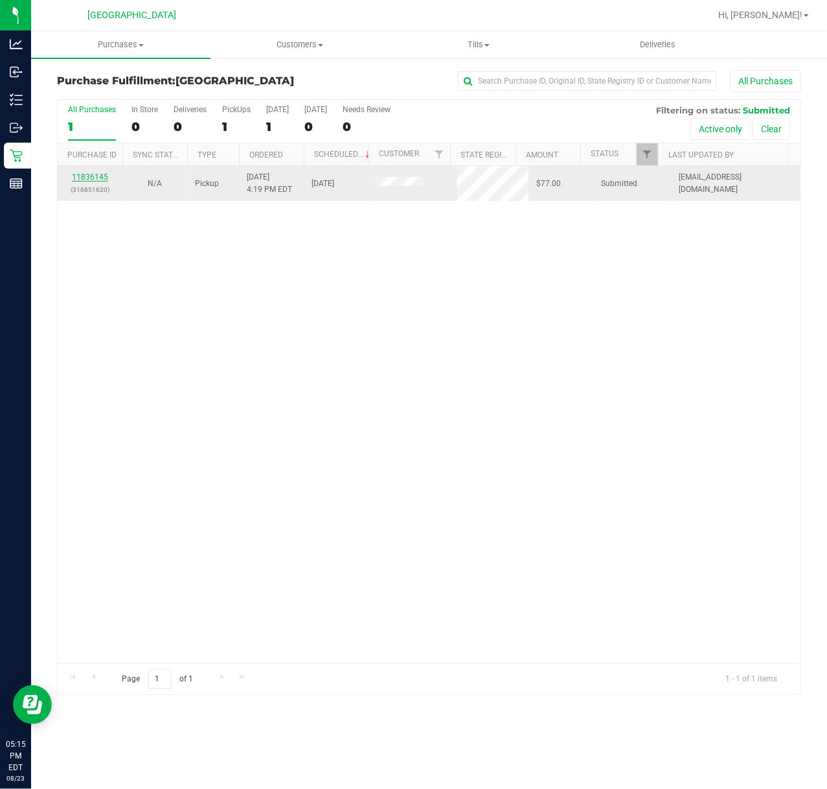
click at [99, 177] on link "11836145" at bounding box center [90, 176] width 36 height 9
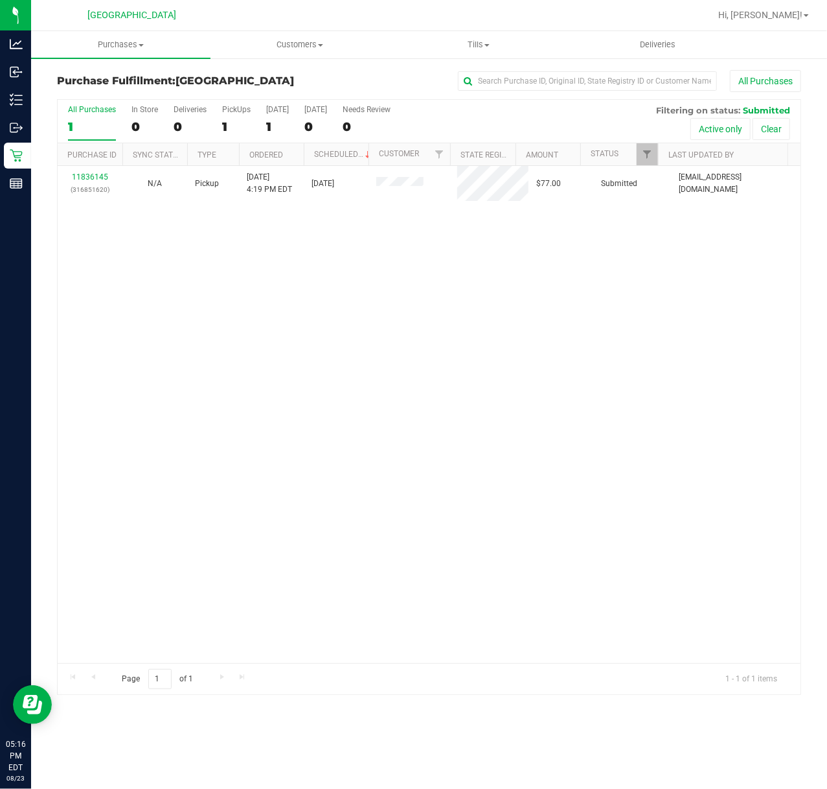
click at [424, 369] on div "11836145 (316851620) N/A Pickup 8/23/2025 4:19 PM EDT 8/23/2025 $77.00 Submitte…" at bounding box center [429, 414] width 743 height 497
click at [638, 159] on link "Filter" at bounding box center [647, 154] width 21 height 22
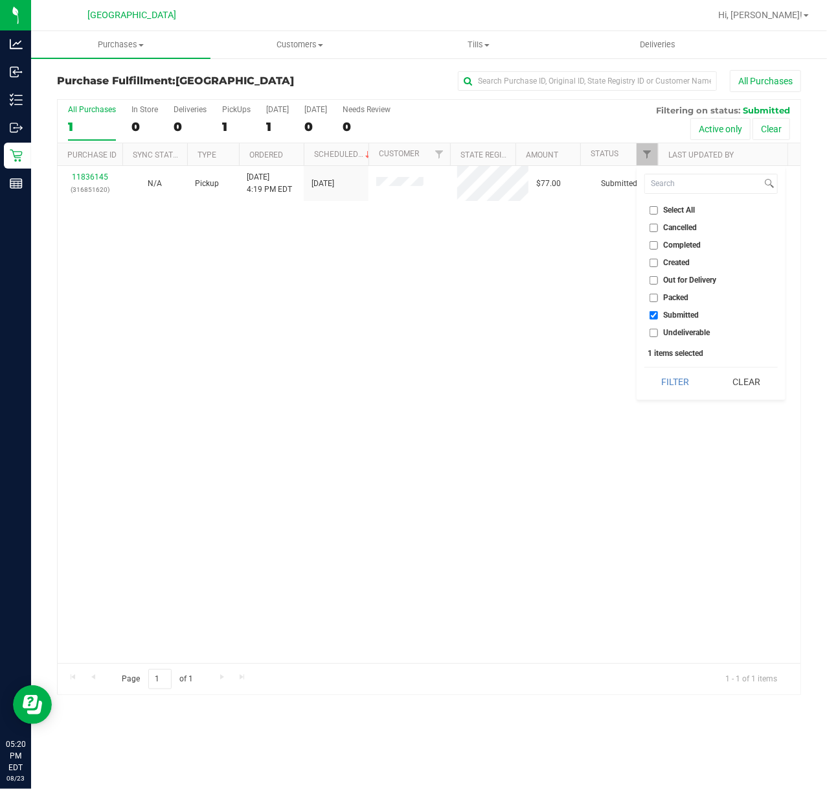
click at [674, 268] on li "Created" at bounding box center [711, 263] width 133 height 14
click at [666, 260] on span "Created" at bounding box center [677, 263] width 27 height 8
click at [658, 260] on input "Created" at bounding box center [654, 263] width 8 height 8
checkbox input "true"
click at [684, 377] on button "Filter" at bounding box center [676, 381] width 62 height 29
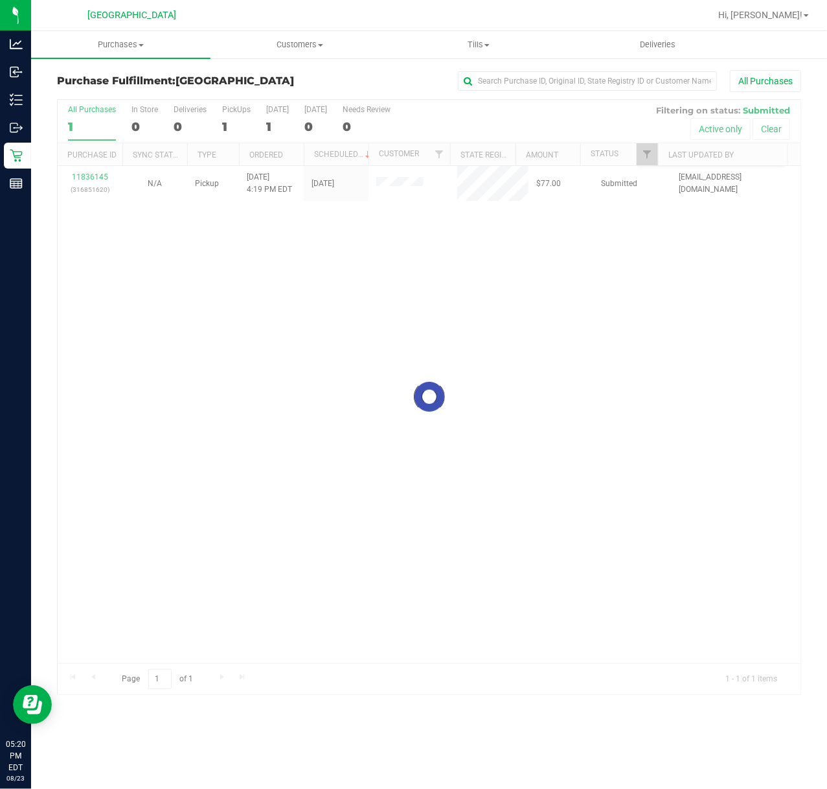
click at [560, 402] on div at bounding box center [429, 397] width 743 height 594
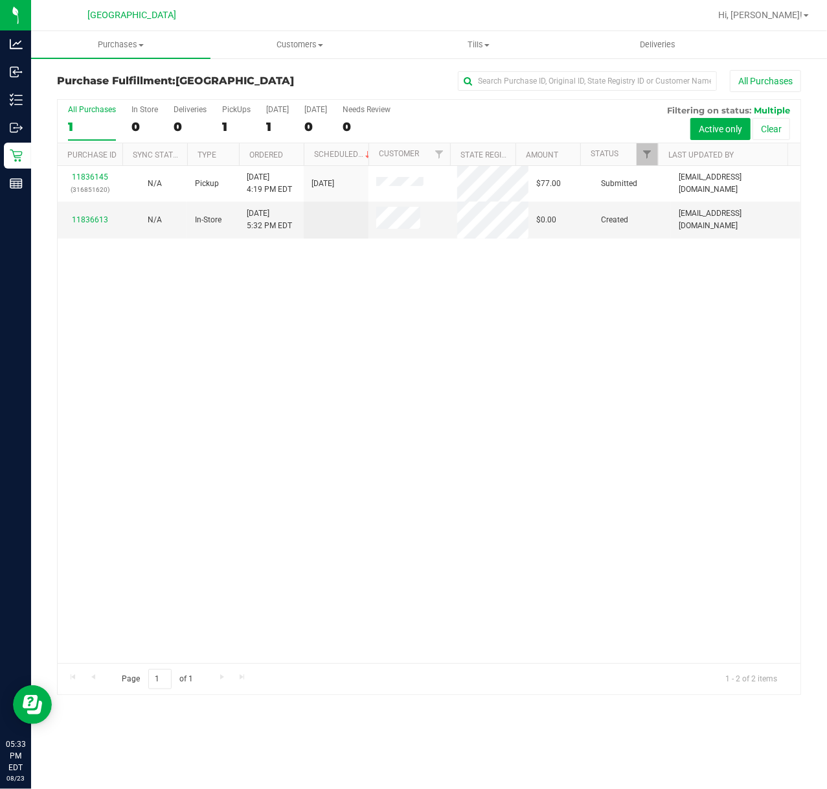
click at [457, 420] on div "11836145 (316851620) N/A Pickup 8/23/2025 4:19 PM EDT 8/23/2025 $77.00 Submitte…" at bounding box center [429, 414] width 743 height 497
click at [408, 259] on div "11836145 (316851620) N/A Pickup 8/23/2025 4:19 PM EDT 8/23/2025 $77.00 Submitte…" at bounding box center [429, 414] width 743 height 497
click at [447, 321] on div "11836145 (316851620) N/A Pickup 8/23/2025 4:19 PM EDT 8/23/2025 $77.00 Submitte…" at bounding box center [429, 414] width 743 height 497
click at [95, 213] on link "11836628" at bounding box center [90, 212] width 36 height 9
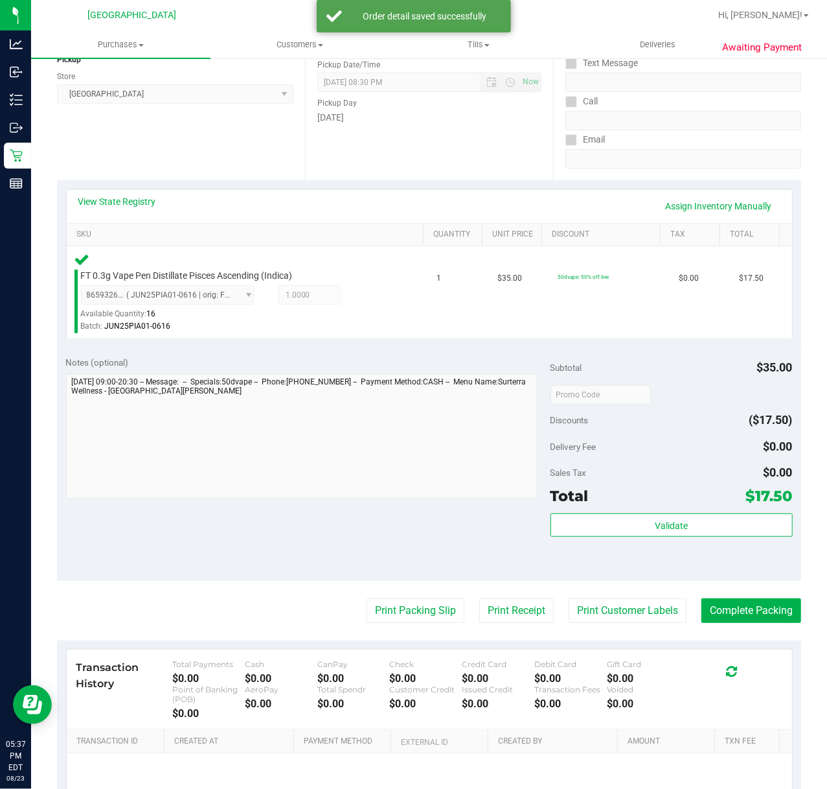
scroll to position [299, 0]
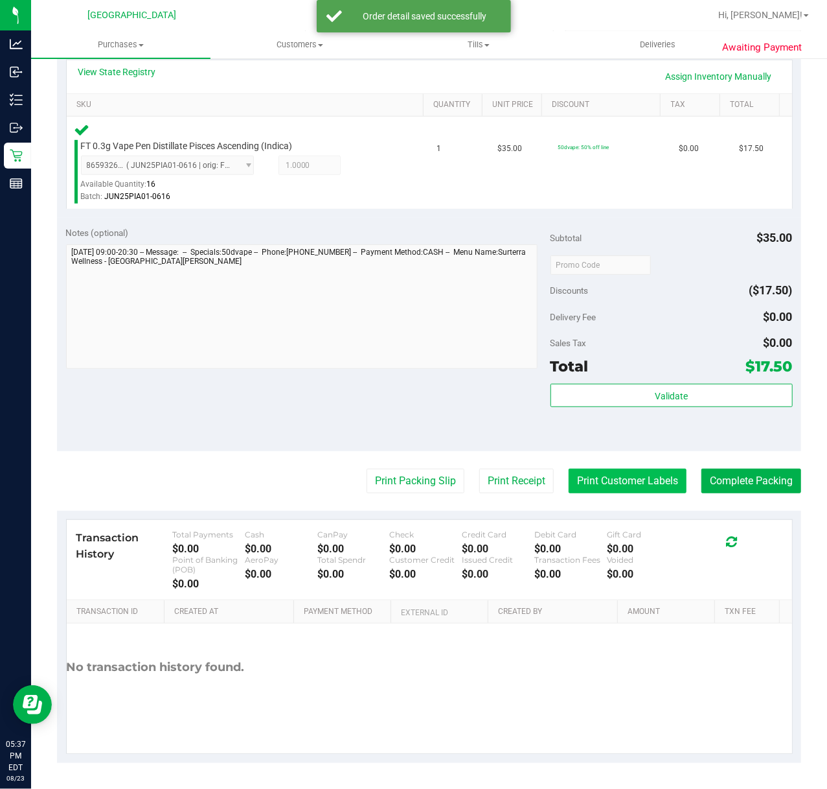
click at [602, 485] on button "Print Customer Labels" at bounding box center [628, 480] width 118 height 25
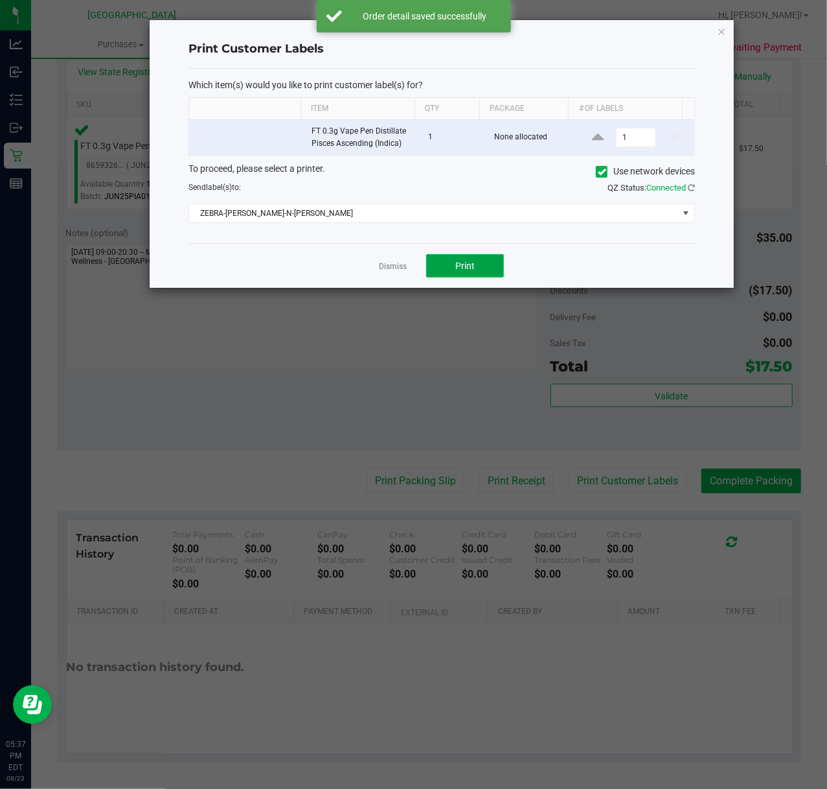
click at [462, 260] on button "Print" at bounding box center [465, 265] width 78 height 23
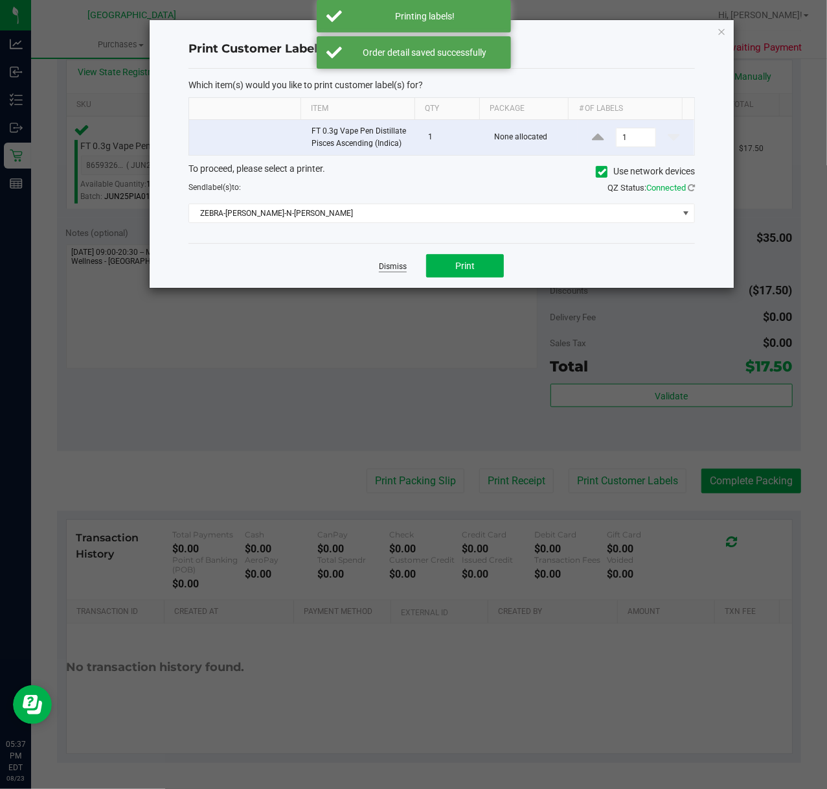
click at [400, 272] on link "Dismiss" at bounding box center [393, 266] width 28 height 11
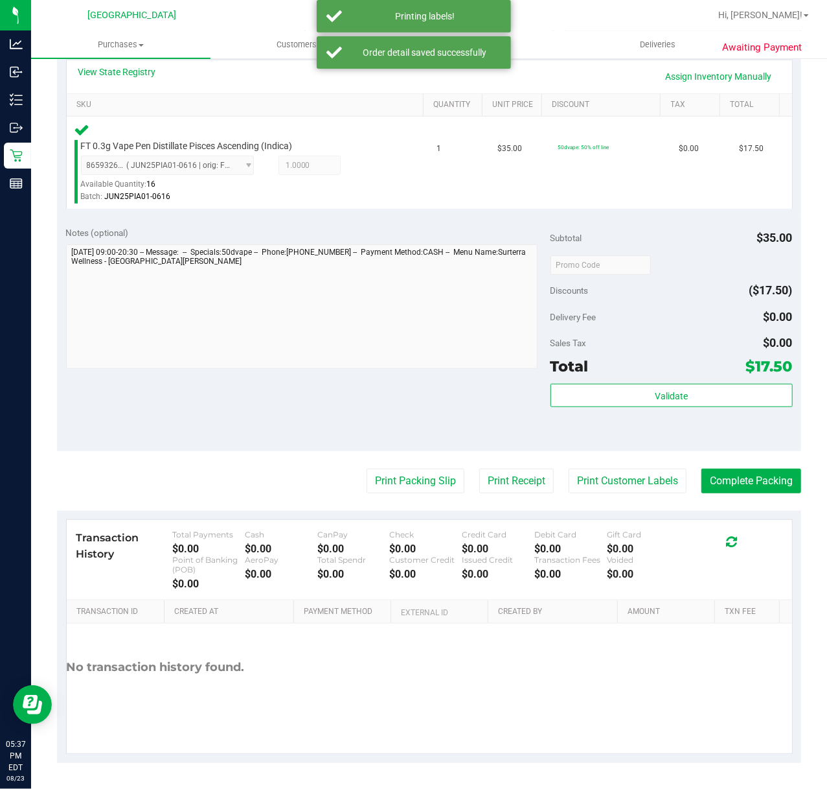
click at [404, 506] on purchase-details "Back Edit Purchase Cancel Purchase View Profile # 11836628 BioTrack ID: - Submi…" at bounding box center [429, 266] width 744 height 991
click at [395, 485] on button "Print Packing Slip" at bounding box center [416, 480] width 98 height 25
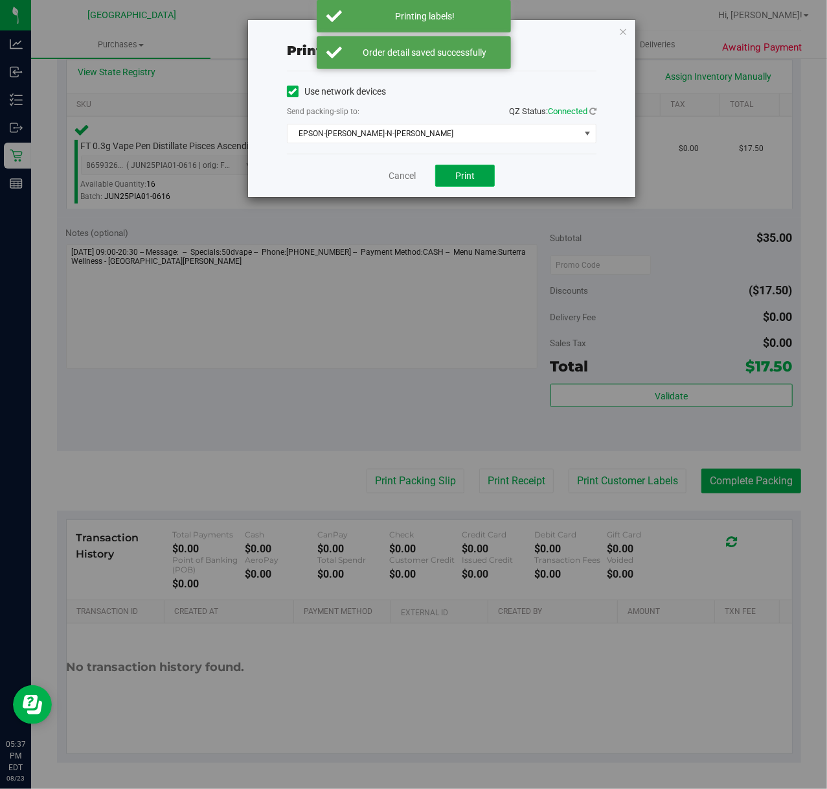
click at [474, 168] on button "Print" at bounding box center [465, 176] width 60 height 22
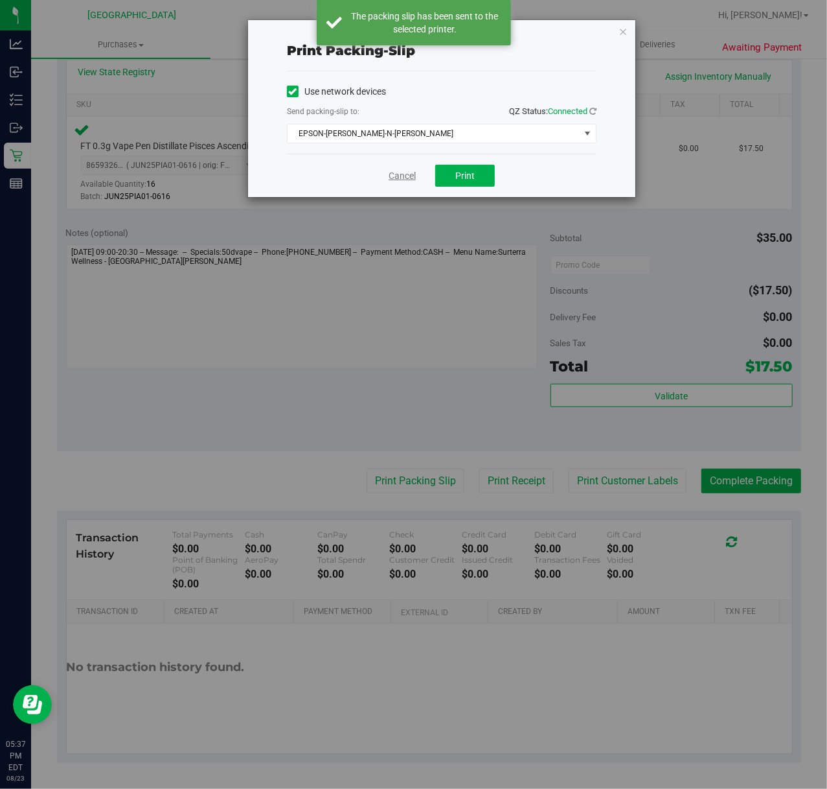
click at [400, 177] on link "Cancel" at bounding box center [402, 176] width 27 height 14
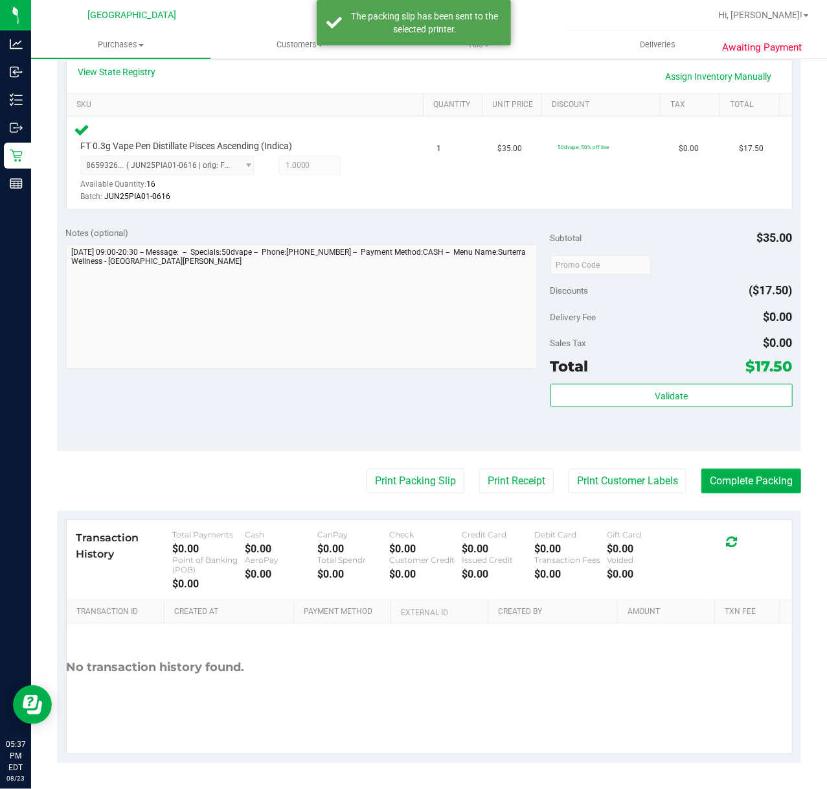
click at [428, 224] on div "Notes (optional) Subtotal $35.00 Discounts ($17.50) Delivery Fee $0.00 Sales Ta…" at bounding box center [429, 334] width 744 height 233
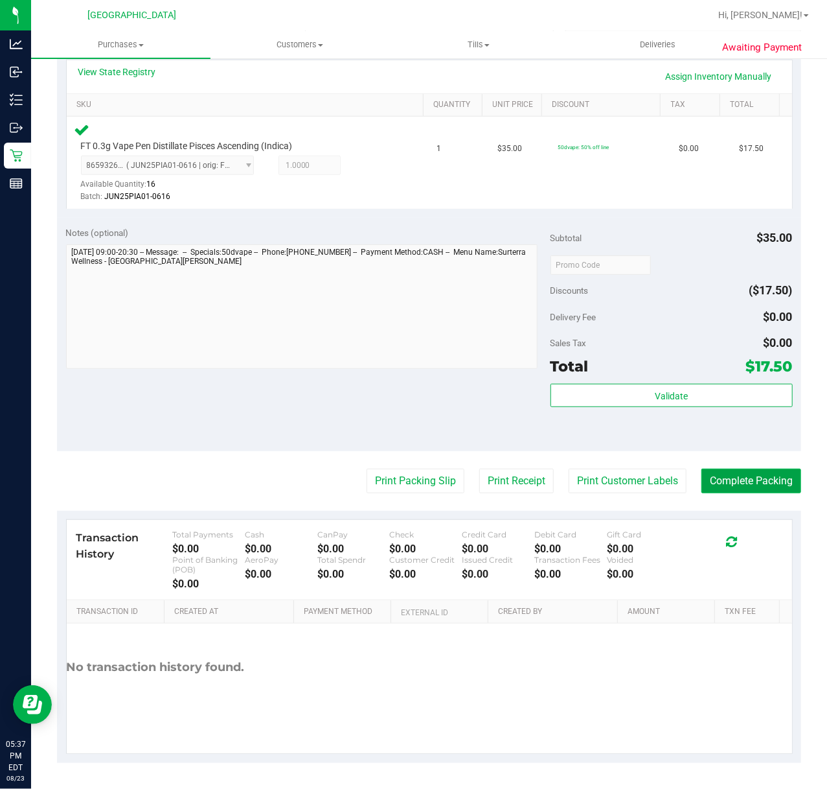
click at [721, 480] on button "Complete Packing" at bounding box center [752, 480] width 100 height 25
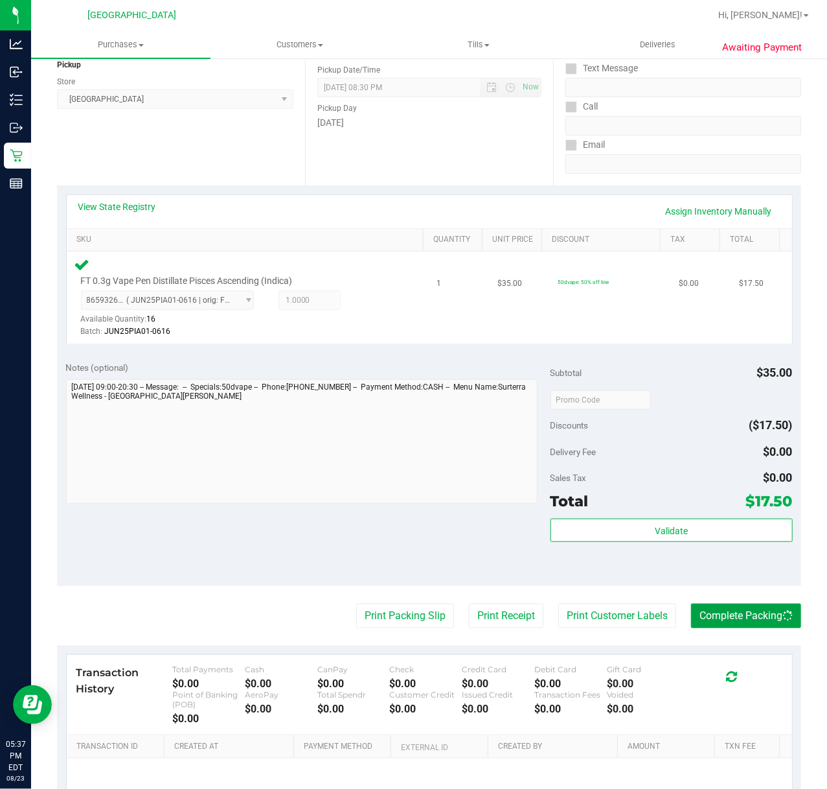
scroll to position [0, 0]
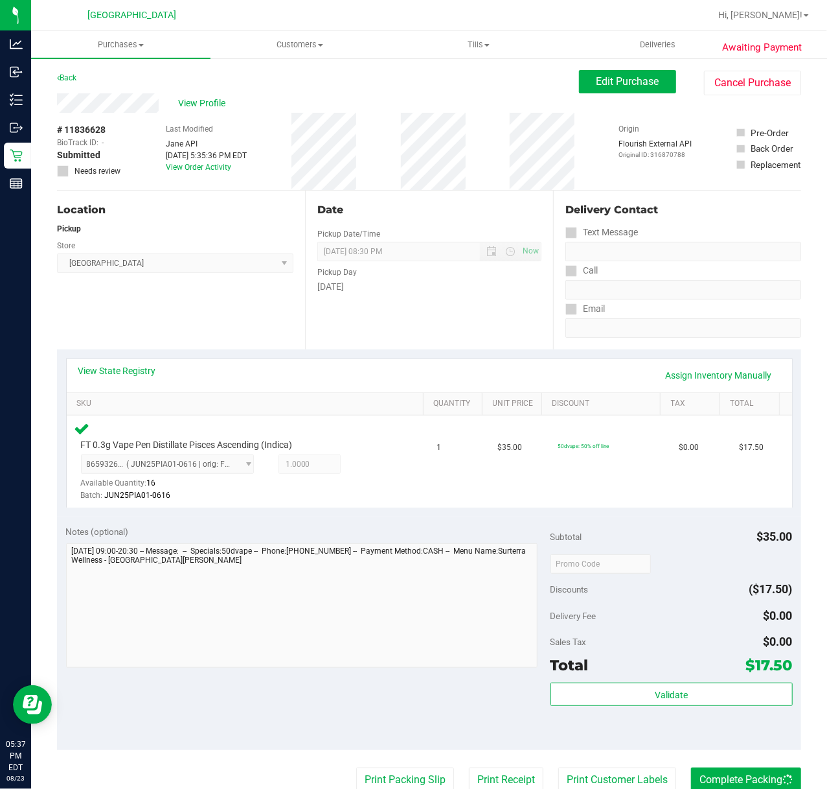
click at [325, 332] on div "Date Pickup Date/Time 08/23/2025 Now 08/23/2025 08:30 PM Now Pickup Day Saturday" at bounding box center [429, 269] width 248 height 159
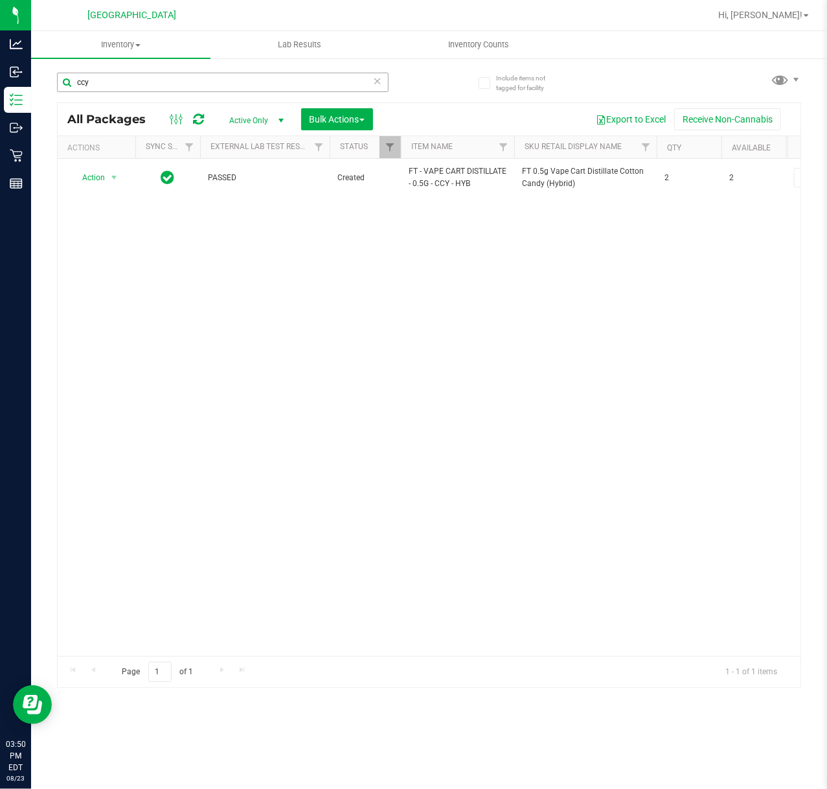
click at [109, 84] on input "ccy" at bounding box center [223, 82] width 332 height 19
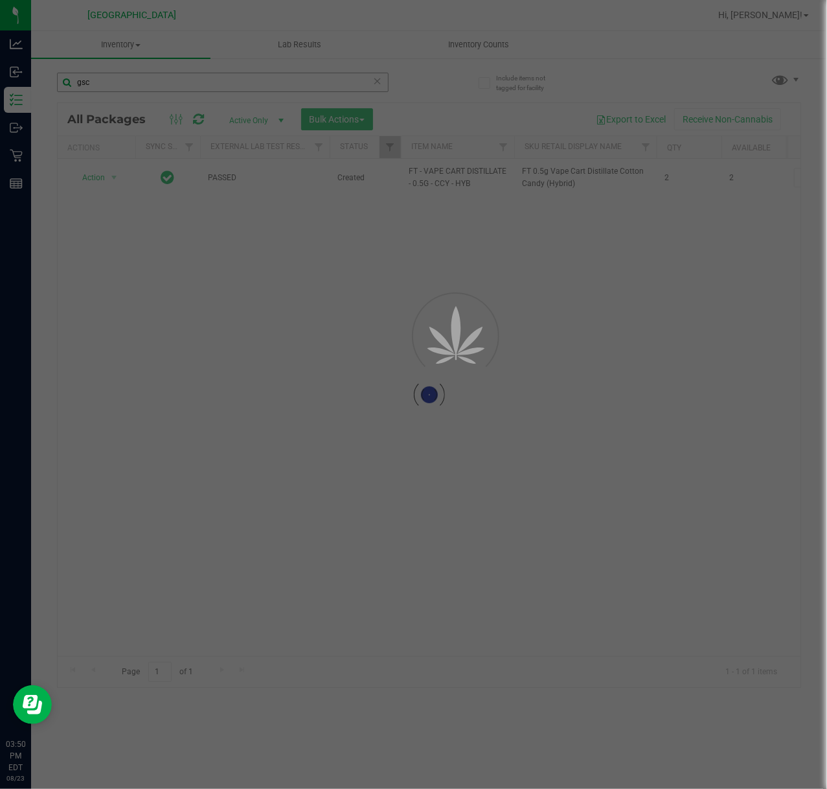
type input "gsc"
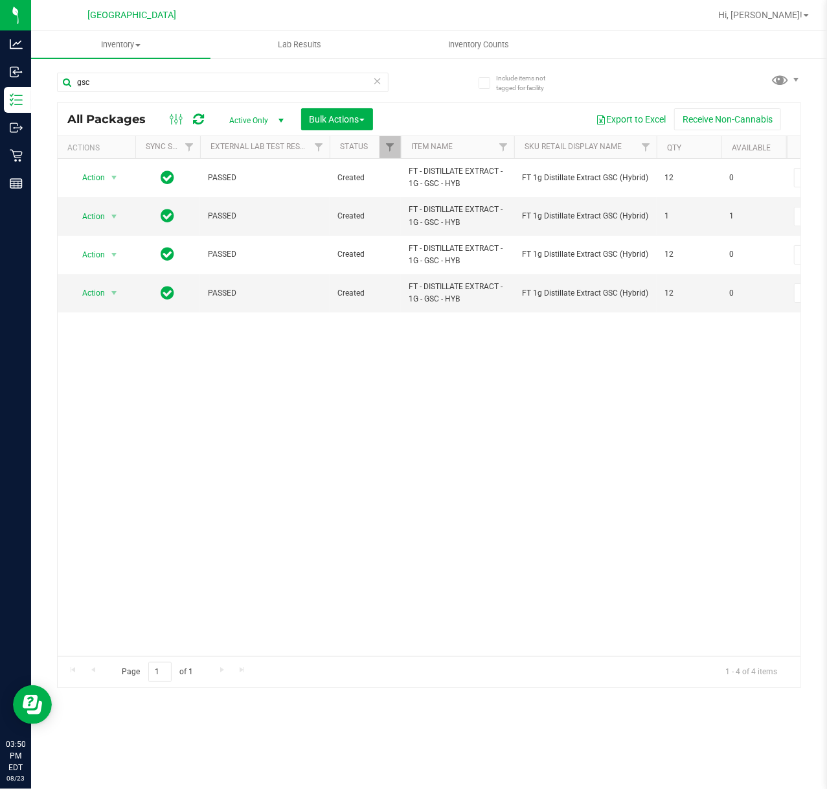
click at [475, 355] on div "Action Action Edit attributes Global inventory Locate package Package audit log…" at bounding box center [429, 407] width 743 height 497
click at [109, 87] on input "gsc" at bounding box center [223, 82] width 332 height 19
click at [294, 436] on div "Action Action Edit attributes Global inventory Locate package Package audit log…" at bounding box center [429, 407] width 743 height 497
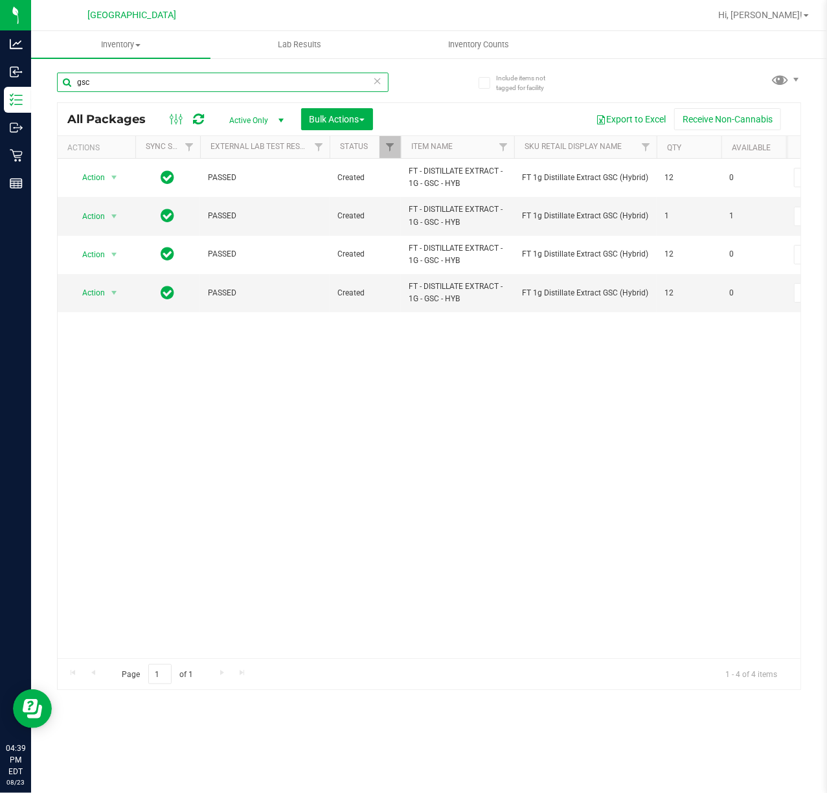
click at [220, 89] on input "gsc" at bounding box center [223, 82] width 332 height 19
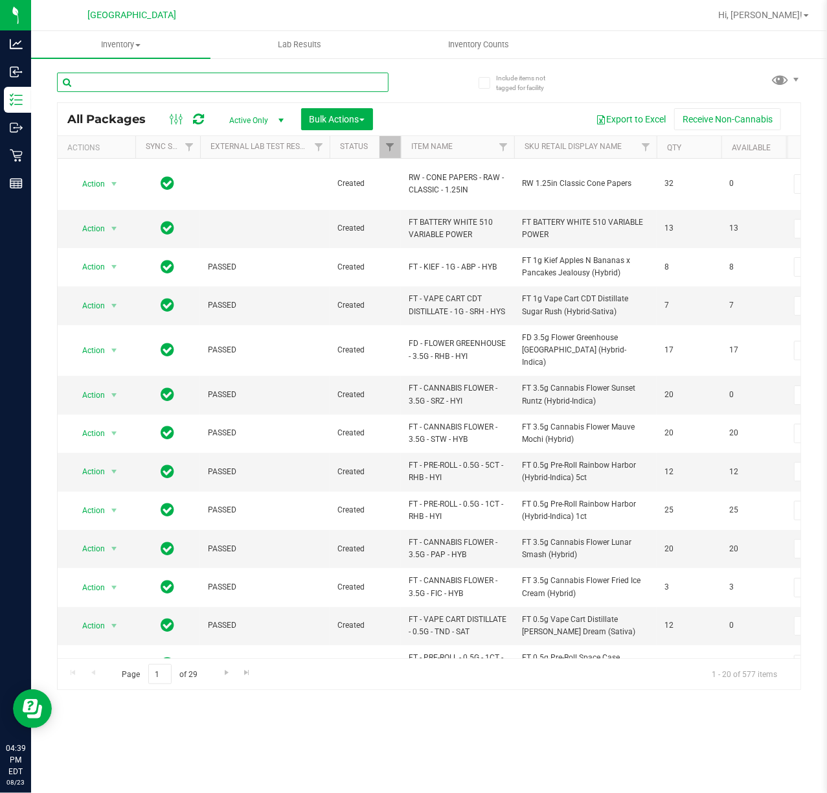
click at [122, 76] on input "text" at bounding box center [223, 82] width 332 height 19
type input "\"
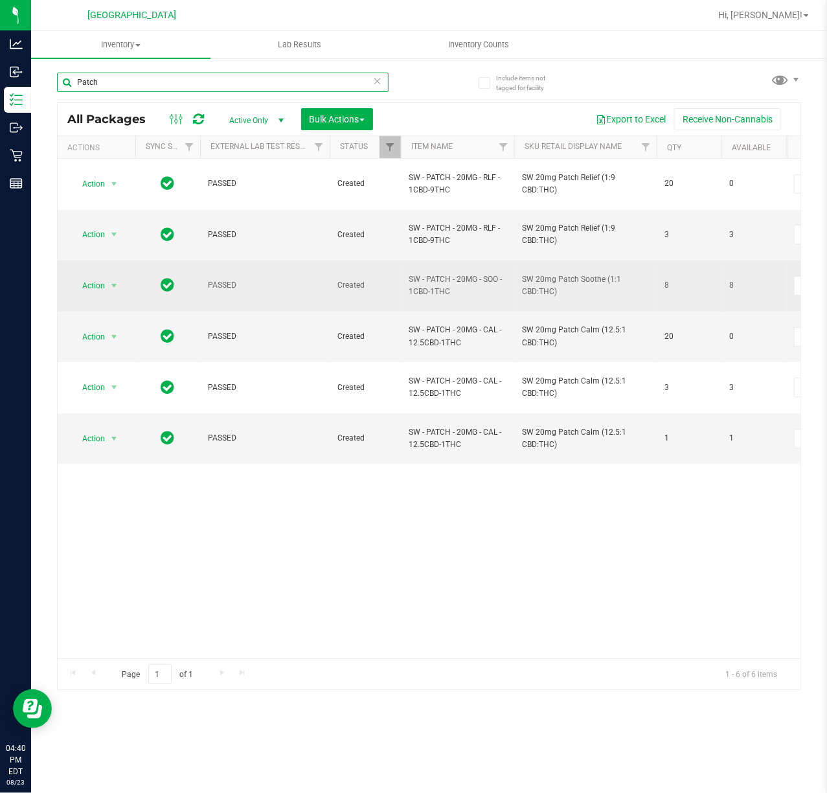
type input "Patch"
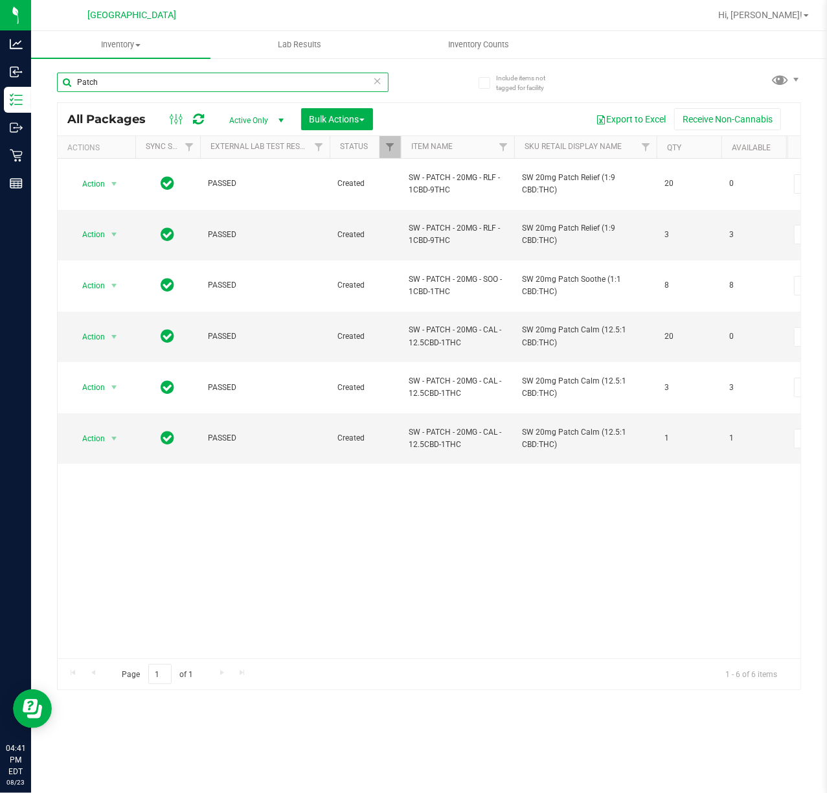
click at [122, 84] on input "Patch" at bounding box center [223, 82] width 332 height 19
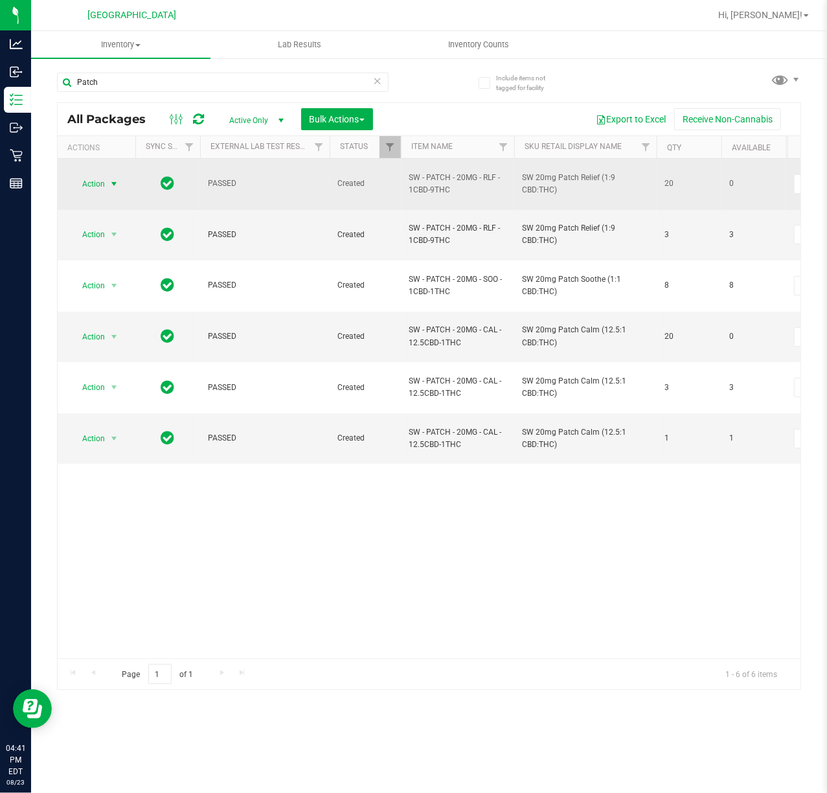
click at [110, 182] on span "select" at bounding box center [114, 184] width 10 height 10
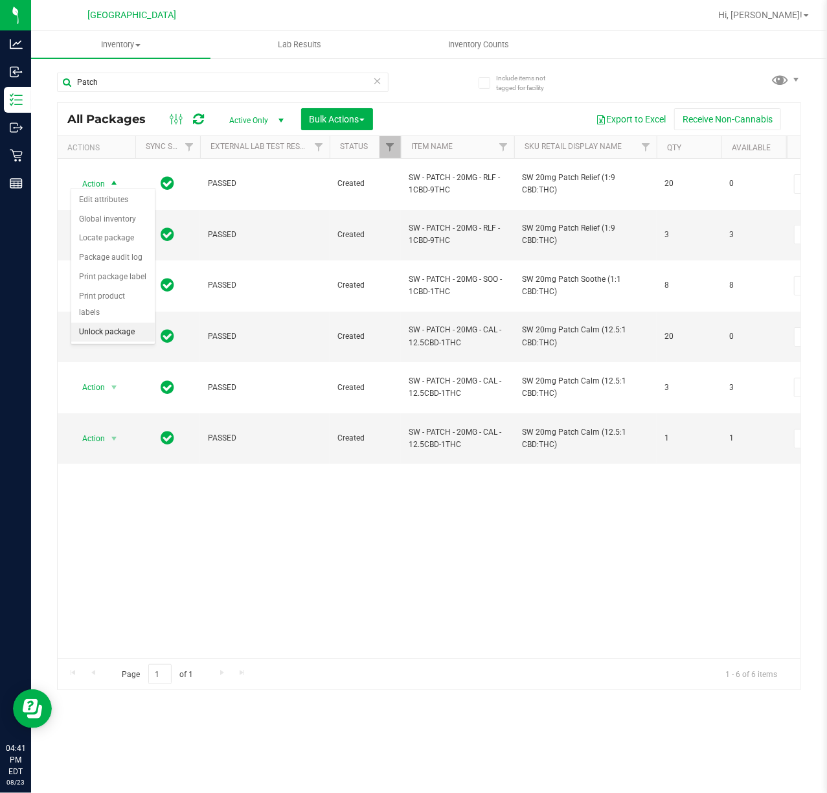
click at [98, 332] on li "Unlock package" at bounding box center [113, 332] width 84 height 19
click at [565, 508] on div "PASSED Created SW - PATCH - 20MG - RLF - 1CBD-9THC SW 20mg Patch Relief (1:9 CB…" at bounding box center [429, 409] width 743 height 500
